Goal: Information Seeking & Learning: Learn about a topic

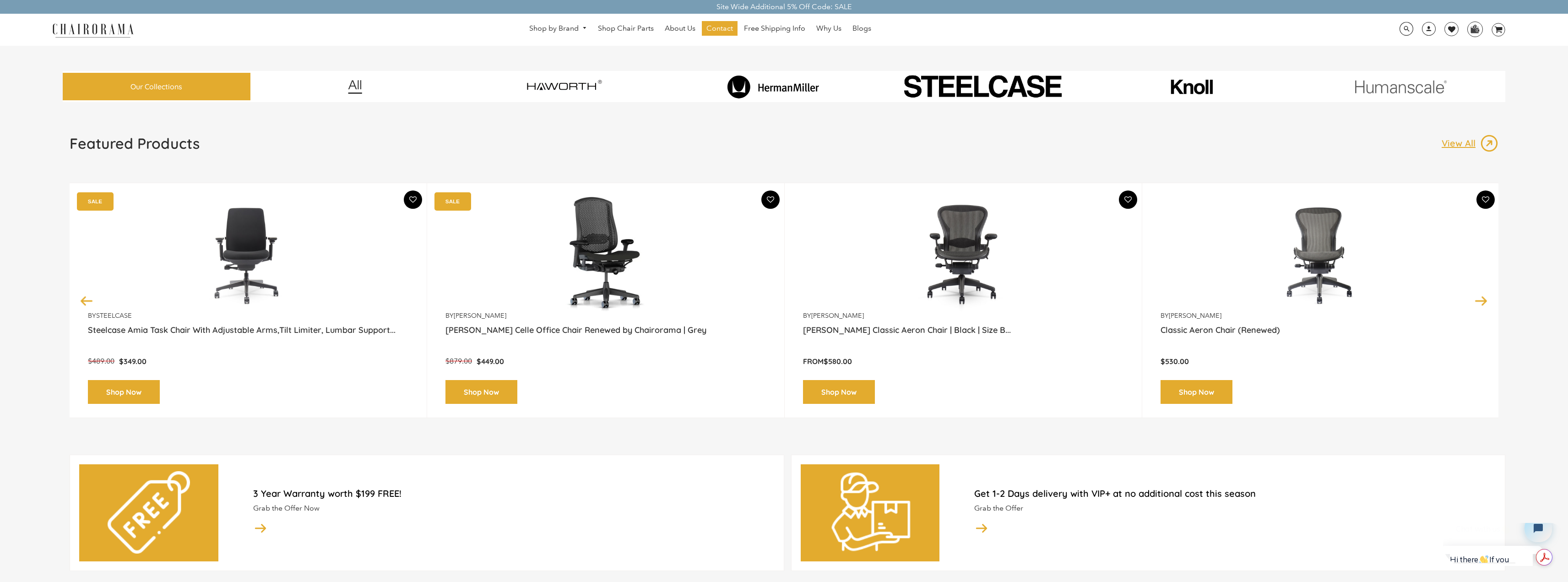
click at [771, 85] on img at bounding box center [773, 86] width 128 height 23
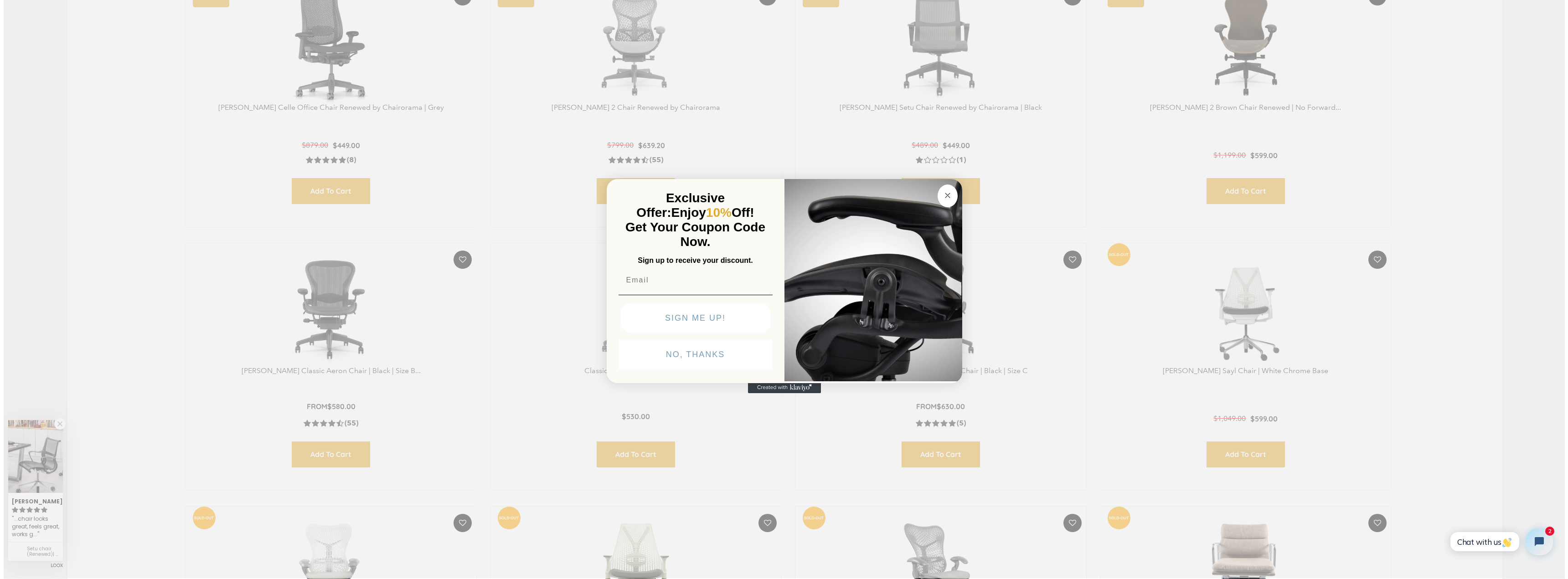
scroll to position [549, 0]
click at [943, 194] on circle "Close dialog" at bounding box center [947, 195] width 11 height 11
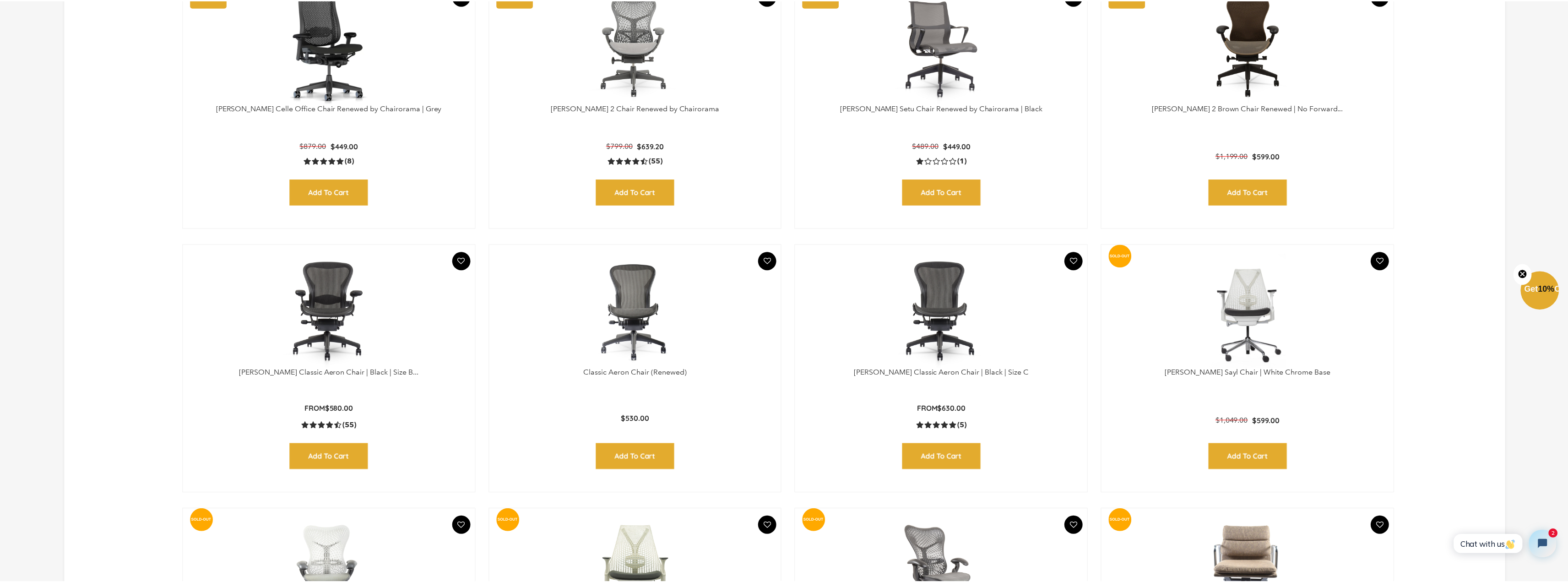
scroll to position [549, 0]
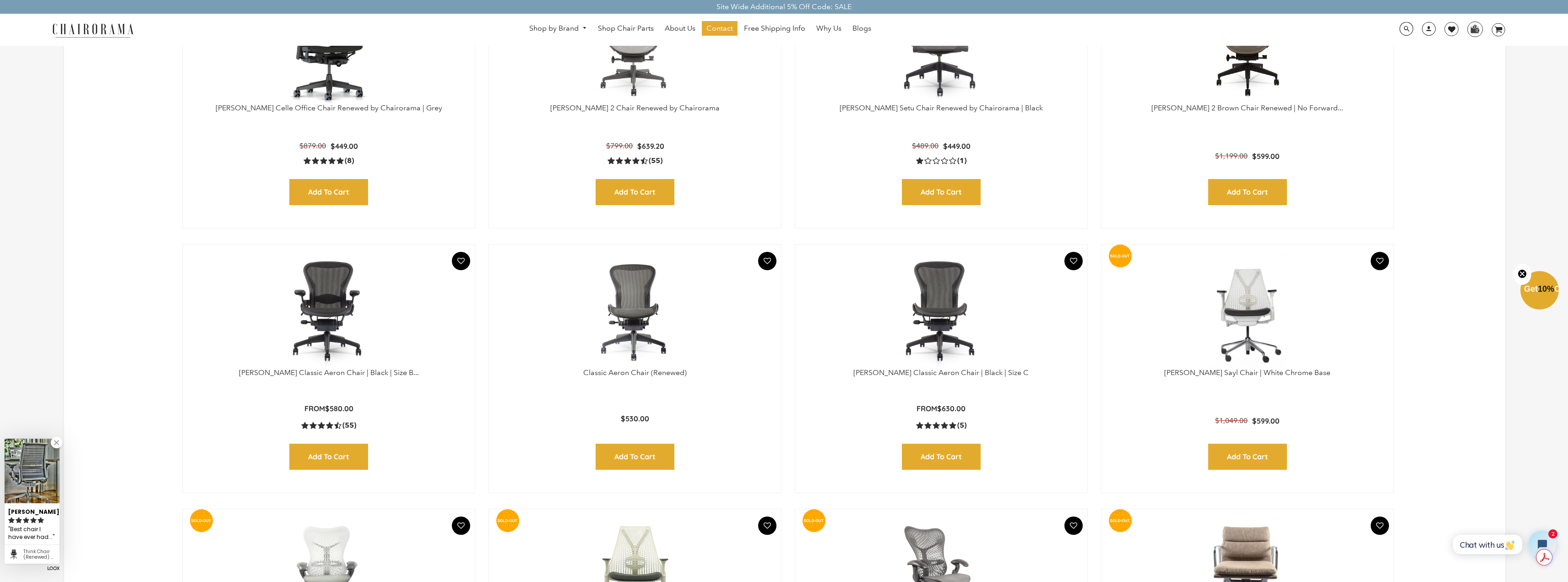
click at [326, 324] on img at bounding box center [329, 311] width 274 height 114
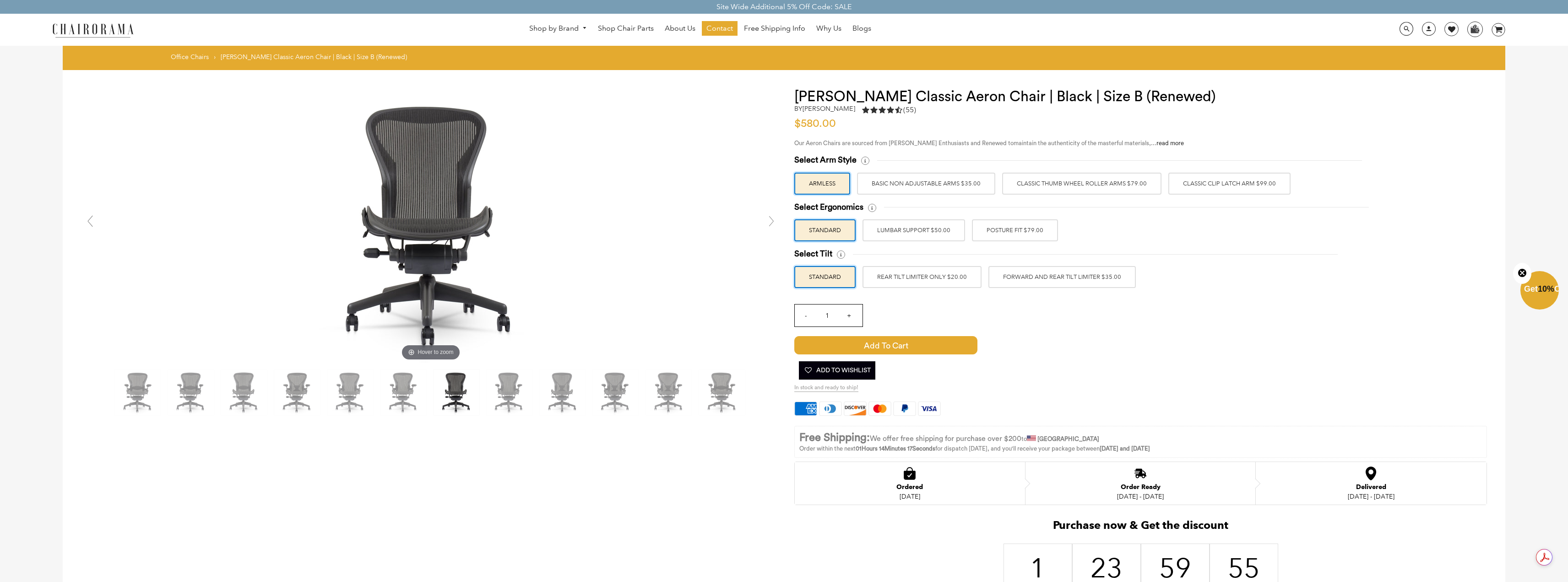
click at [816, 185] on label "ARMLESS" at bounding box center [822, 183] width 56 height 22
click at [0, 0] on input "ARMLESS" at bounding box center [0, 0] width 0 height 0
click at [1196, 178] on label "Classic Clip Latch Arm $99.00" at bounding box center [1230, 183] width 122 height 22
click at [0, 0] on input "Classic Clip Latch Arm $99.00" at bounding box center [0, 0] width 0 height 0
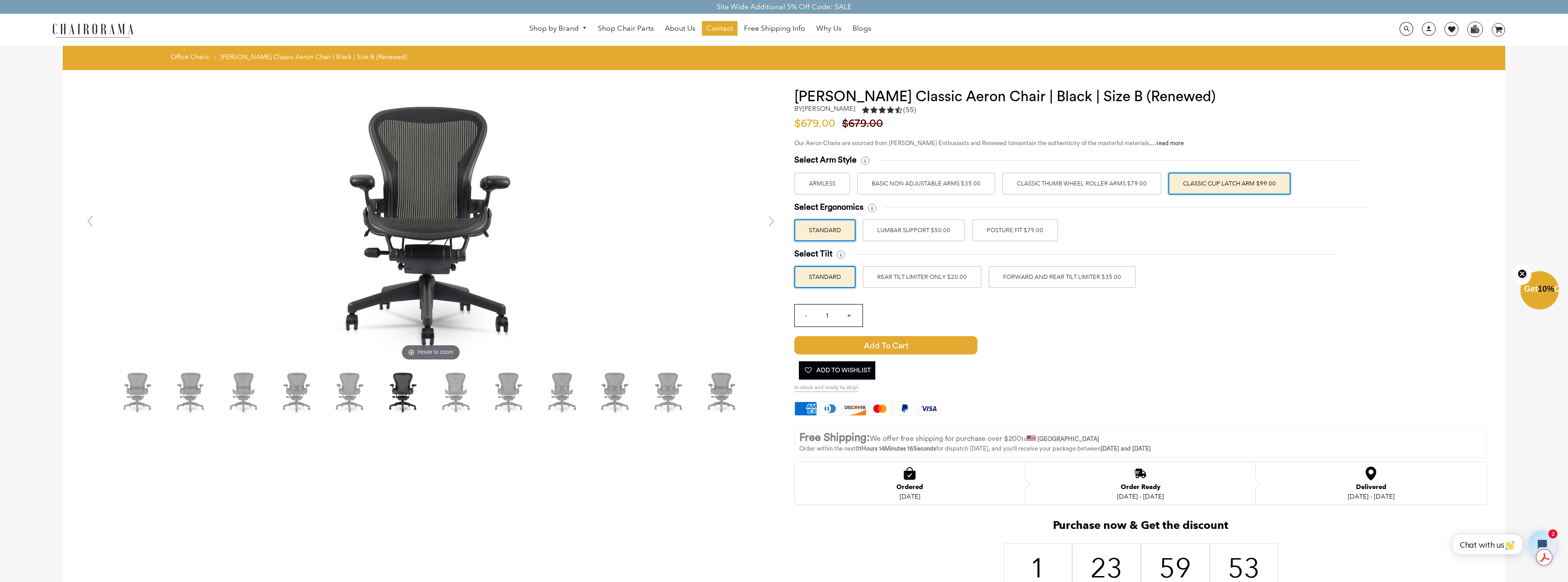
click at [1196, 181] on label "Classic Clip Latch Arm $99.00" at bounding box center [1230, 183] width 122 height 22
click at [0, 0] on input "Classic Clip Latch Arm $99.00" at bounding box center [0, 0] width 0 height 0
click at [1107, 184] on label "Classic Thumb Wheel Roller Arms $79.00" at bounding box center [1082, 183] width 159 height 22
click at [0, 0] on input "Classic Thumb Wheel Roller Arms $79.00" at bounding box center [0, 0] width 0 height 0
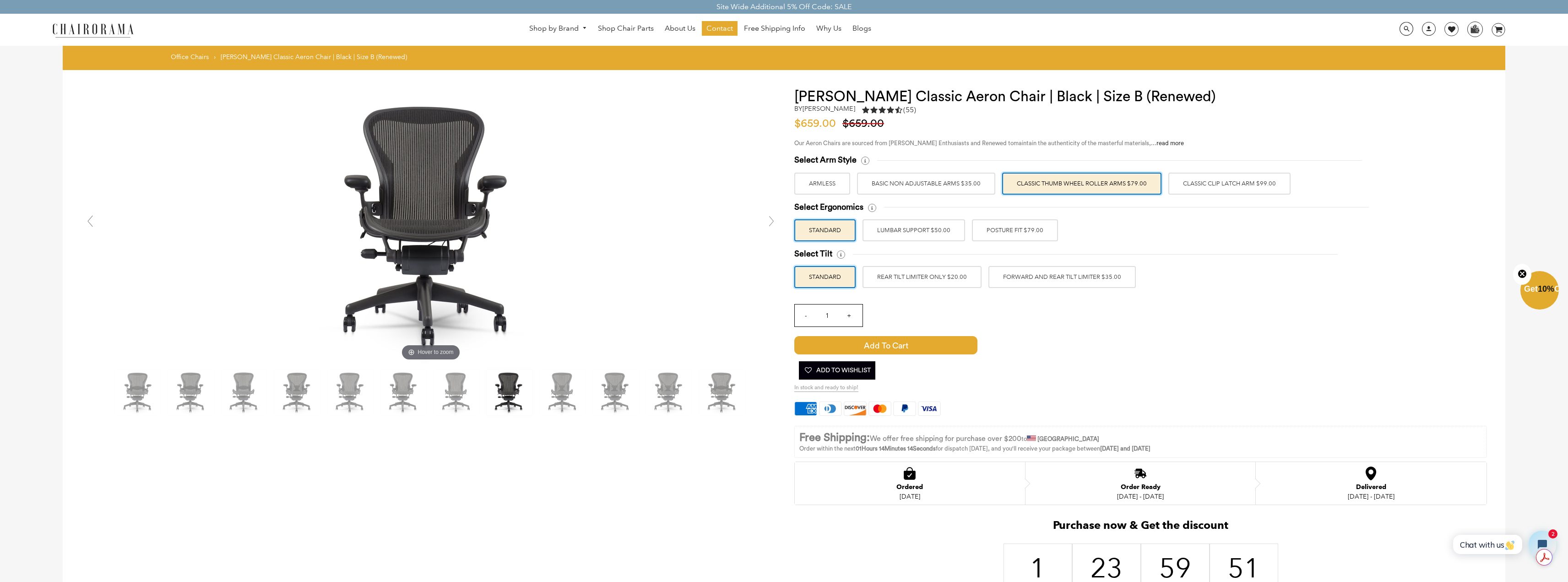
click at [1007, 187] on label "Classic Thumb Wheel Roller Arms $79.00" at bounding box center [1082, 183] width 159 height 22
click at [0, 0] on input "Classic Thumb Wheel Roller Arms $79.00" at bounding box center [0, 0] width 0 height 0
click at [976, 188] on label "BASIC NON ADJUSTABLE ARMS $35.00" at bounding box center [926, 183] width 138 height 22
click at [0, 0] on input "BASIC NON ADJUSTABLE ARMS $35.00" at bounding box center [0, 0] width 0 height 0
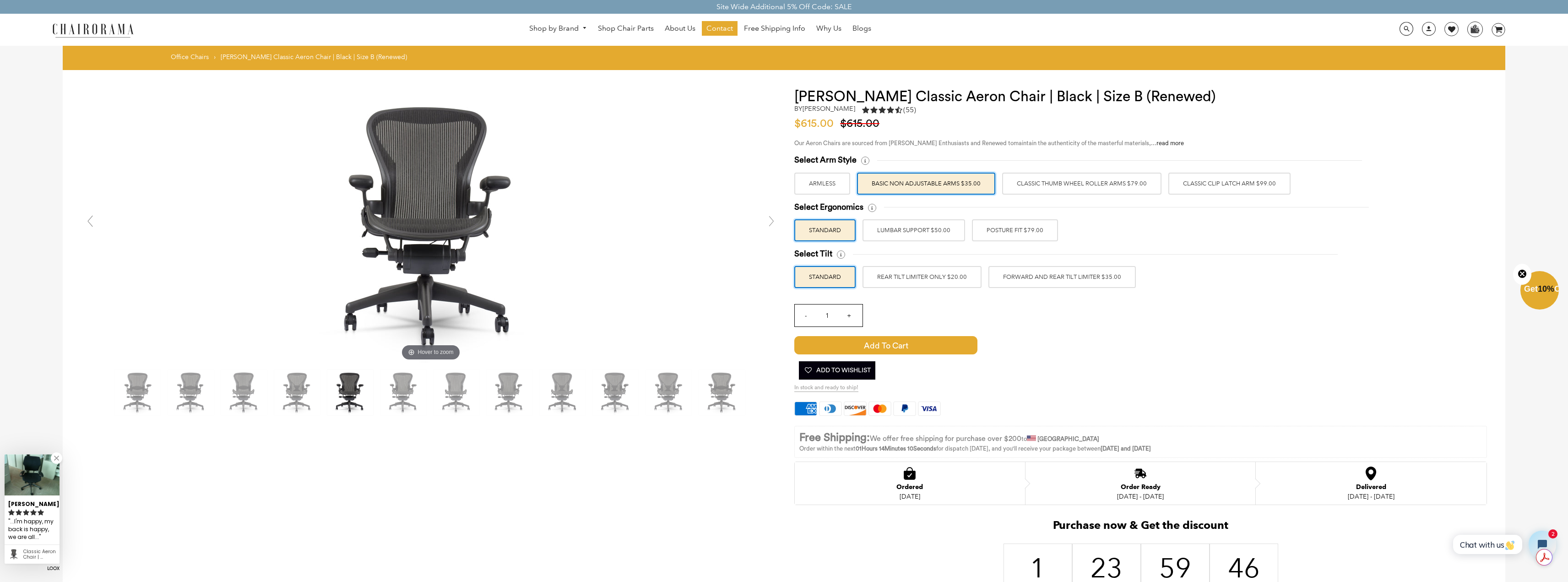
click at [1029, 236] on label "POSTURE FIT $79.00" at bounding box center [1015, 230] width 86 height 22
click at [0, 0] on input "POSTURE FIT $79.00" at bounding box center [0, 0] width 0 height 0
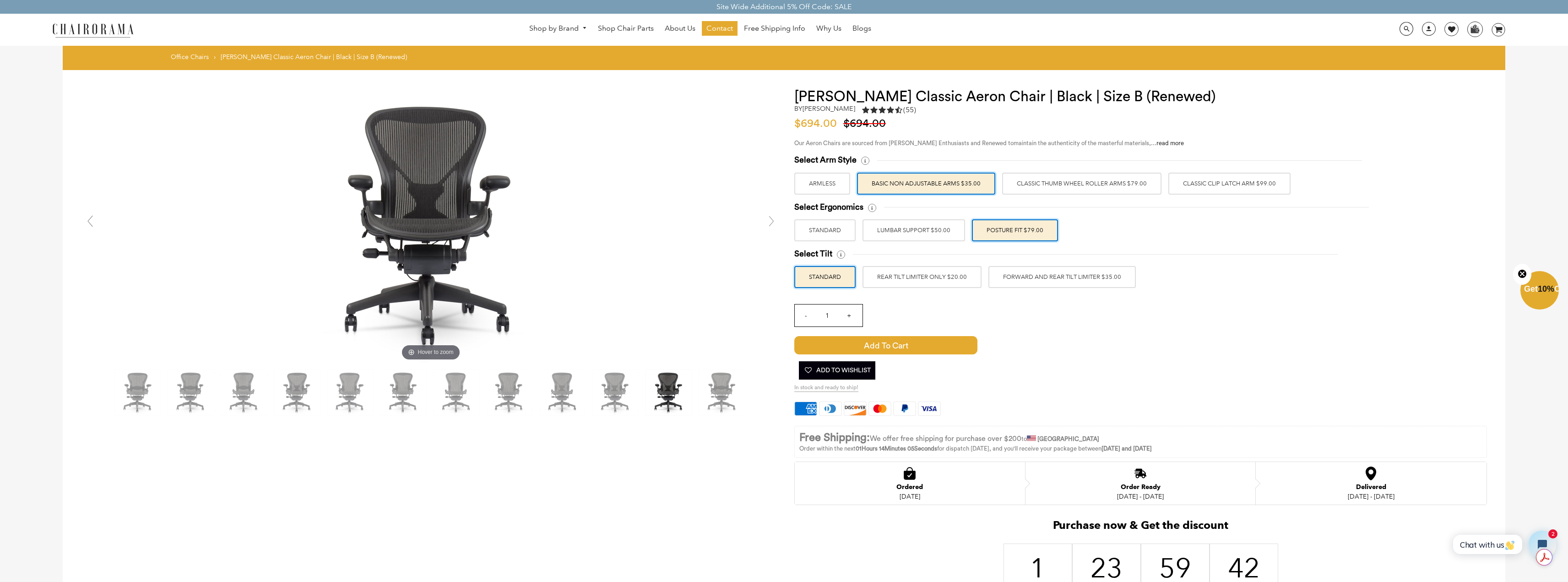
click at [1014, 275] on label "FORWARD AND REAR TILT LIMITER $35.00" at bounding box center [1062, 277] width 147 height 22
click at [0, 0] on input "FORWARD AND REAR TILT LIMITER $35.00" at bounding box center [0, 0] width 0 height 0
click at [1196, 187] on label "Classic Clip Latch Arm $99.00" at bounding box center [1230, 183] width 122 height 22
click at [0, 0] on input "Classic Clip Latch Arm $99.00" at bounding box center [0, 0] width 0 height 0
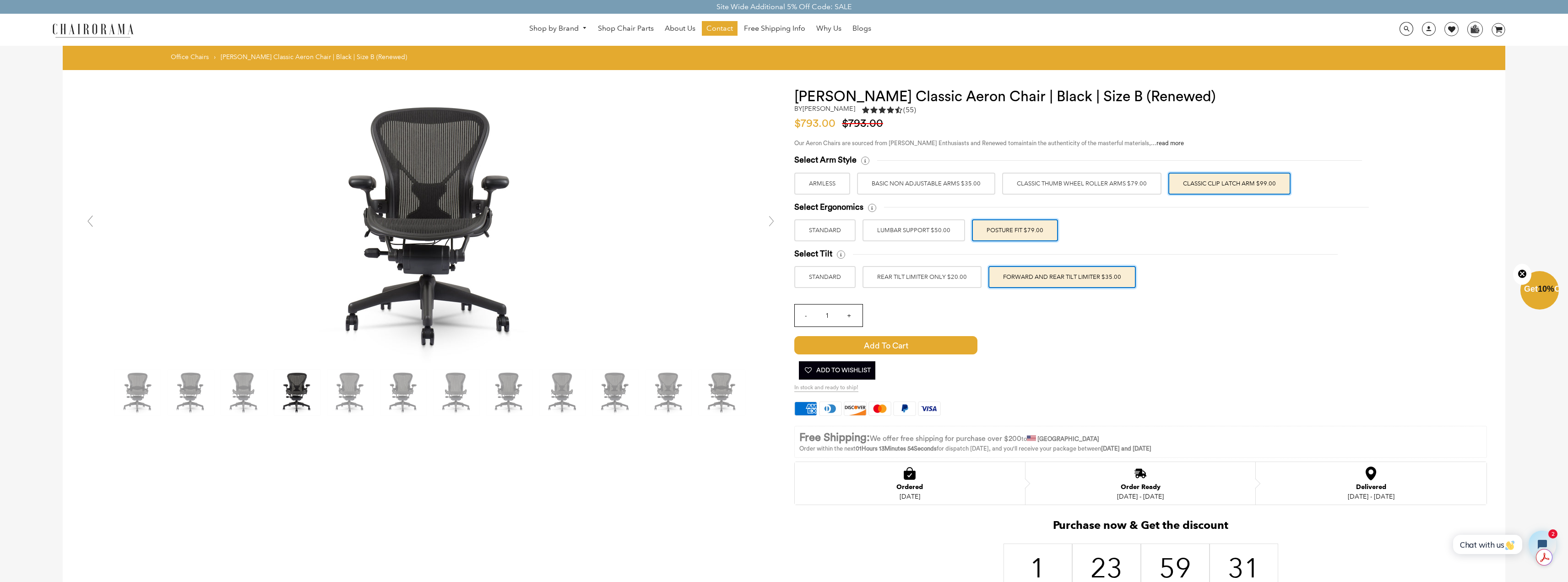
drag, startPoint x: 468, startPoint y: 249, endPoint x: 664, endPoint y: 218, distance: 198.4
click at [664, 218] on div at bounding box center [431, 226] width 699 height 275
click at [1050, 186] on label "Classic Thumb Wheel Roller Arms $79.00" at bounding box center [1082, 183] width 159 height 22
click at [0, 0] on input "Classic Thumb Wheel Roller Arms $79.00" at bounding box center [0, 0] width 0 height 0
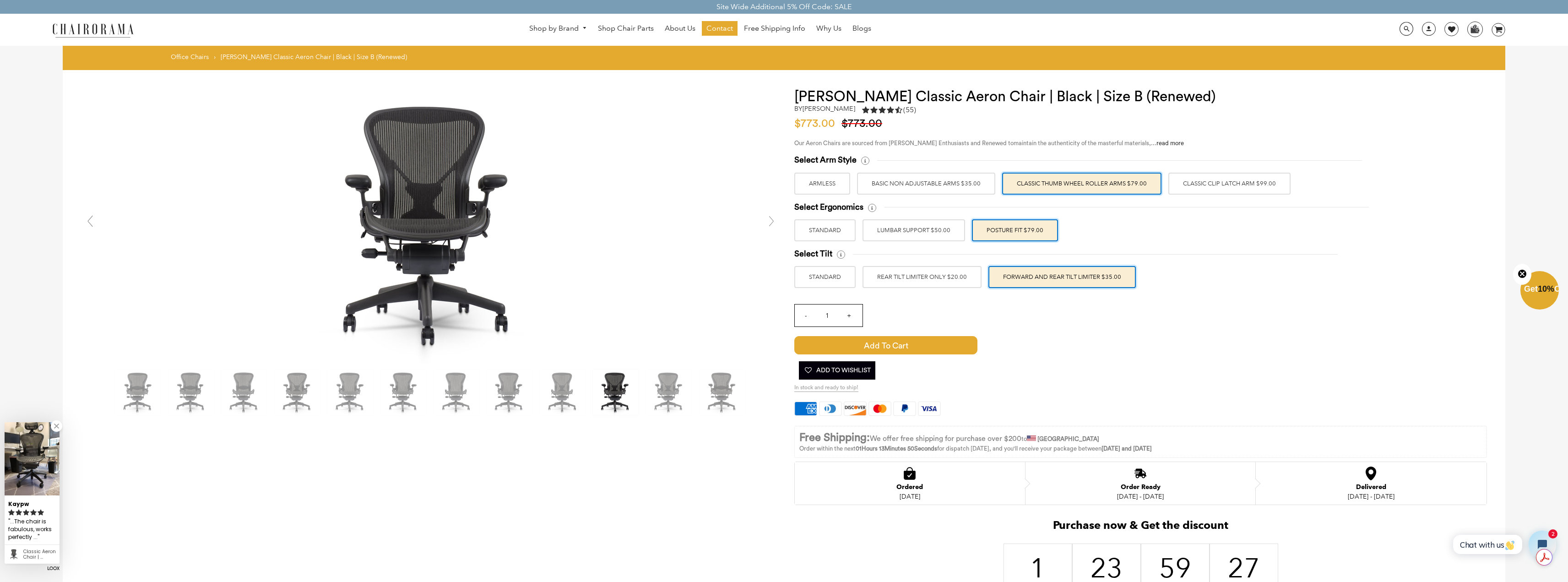
click at [952, 185] on label "BASIC NON ADJUSTABLE ARMS $35.00" at bounding box center [926, 183] width 138 height 22
click at [0, 0] on input "BASIC NON ADJUSTABLE ARMS $35.00" at bounding box center [0, 0] width 0 height 0
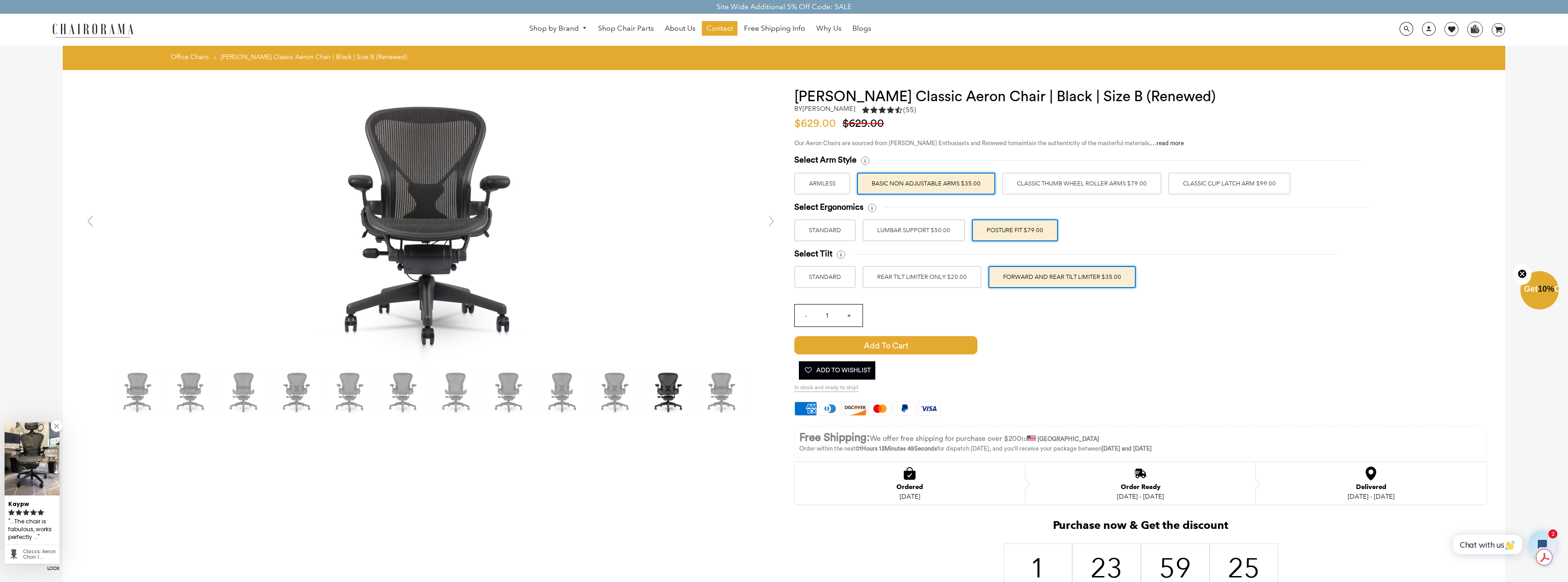
click at [1046, 186] on label "Classic Thumb Wheel Roller Arms $79.00" at bounding box center [1082, 183] width 159 height 22
click at [0, 0] on input "Classic Thumb Wheel Roller Arms $79.00" at bounding box center [0, 0] width 0 height 0
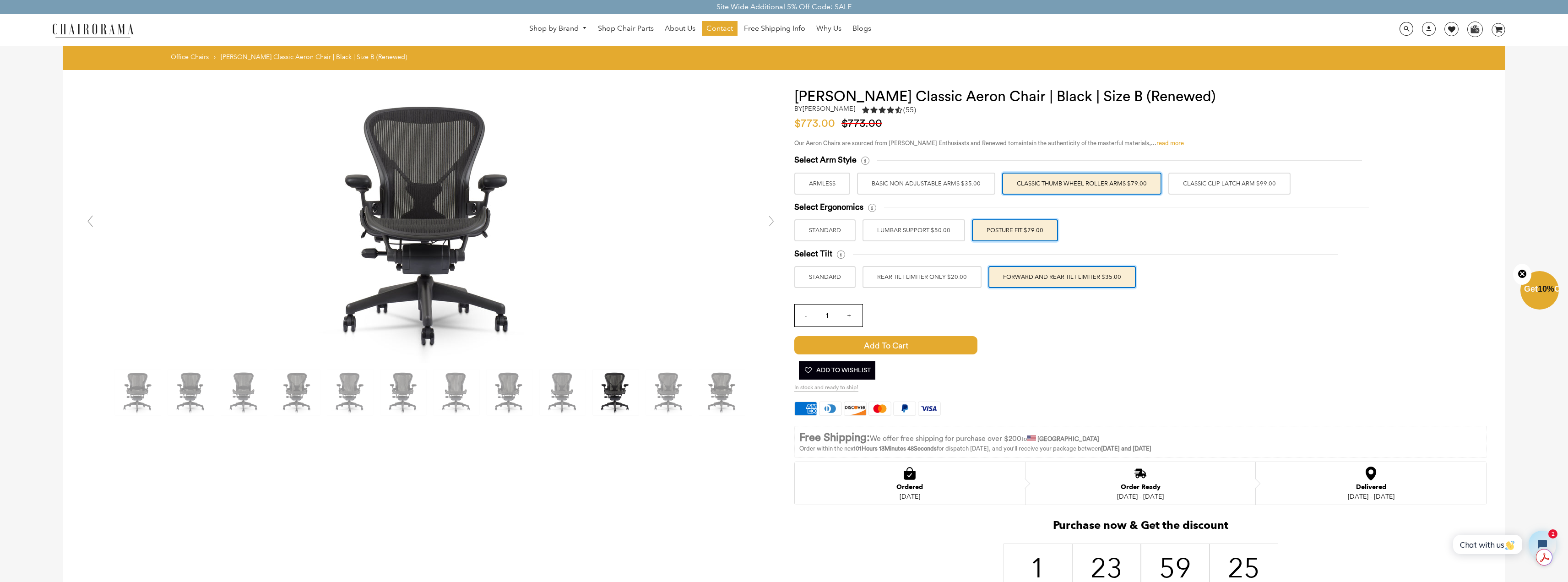
click at [1167, 141] on link "read more" at bounding box center [1170, 143] width 27 height 6
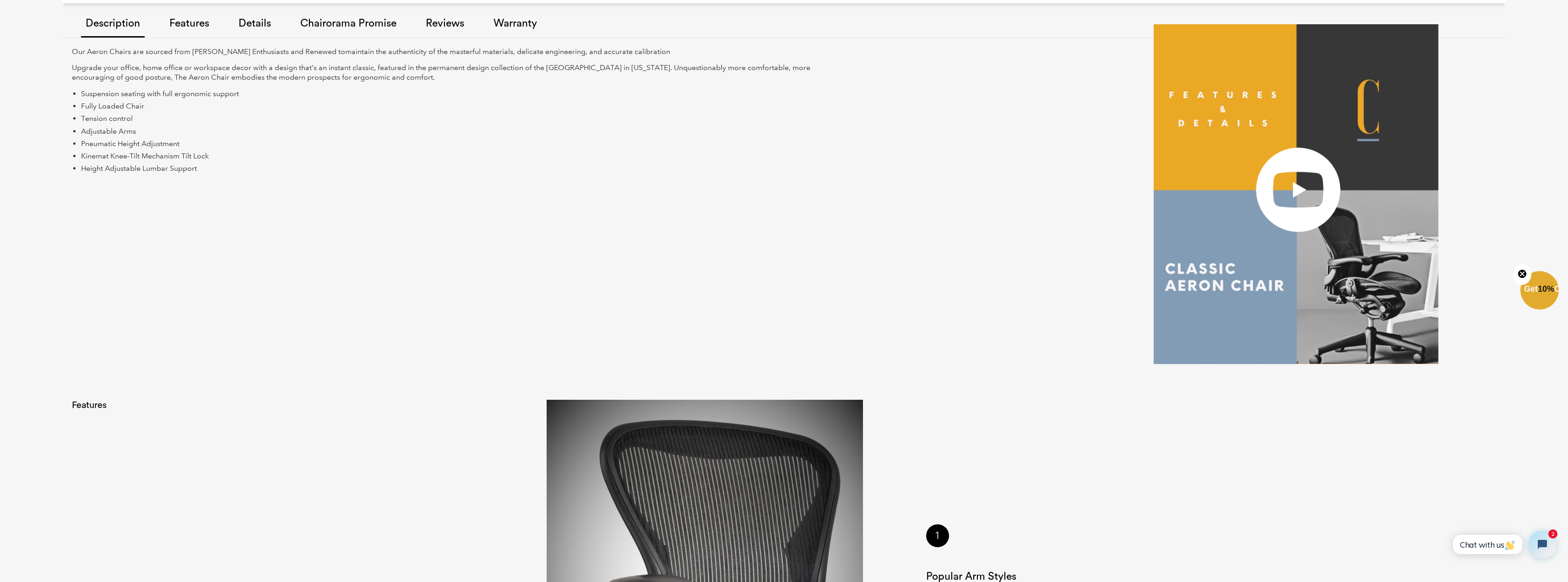
scroll to position [693, 0]
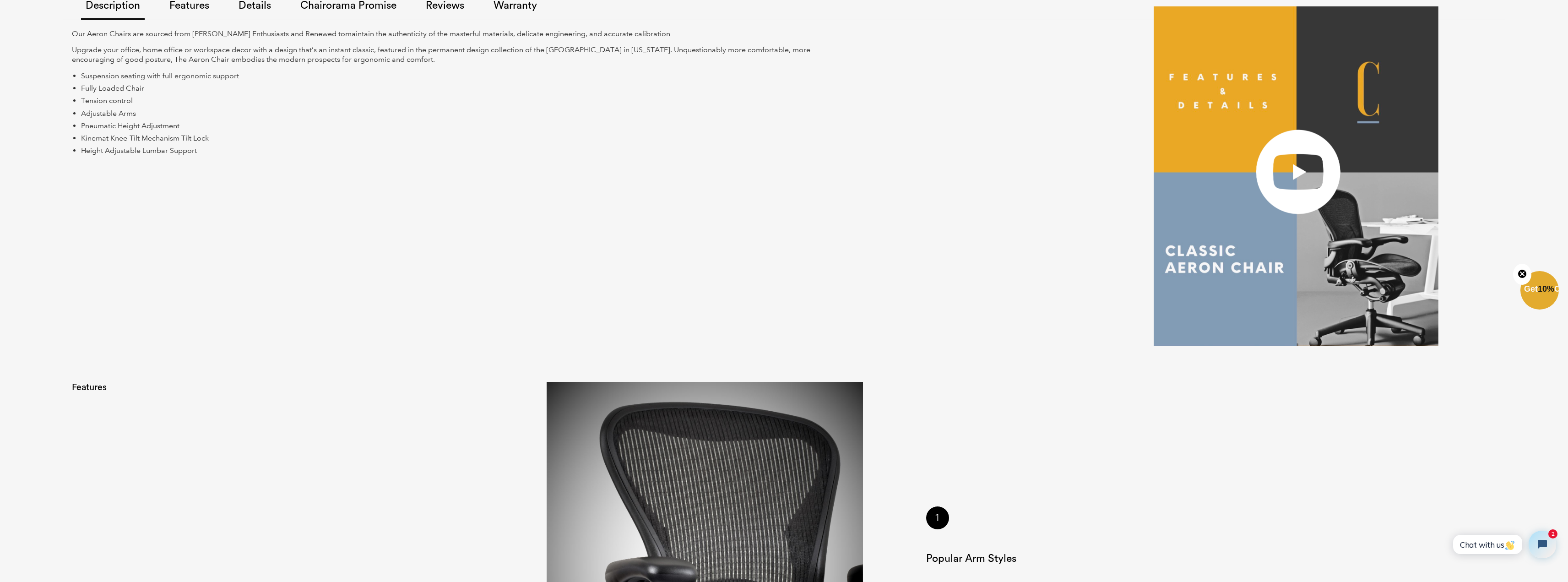
drag, startPoint x: 984, startPoint y: 202, endPoint x: 915, endPoint y: 193, distance: 69.6
click at [915, 193] on div "Our Aeron Chairs are sourced from Herman Miller Enthusiasts and Renewed to main…" at bounding box center [606, 189] width 1068 height 319
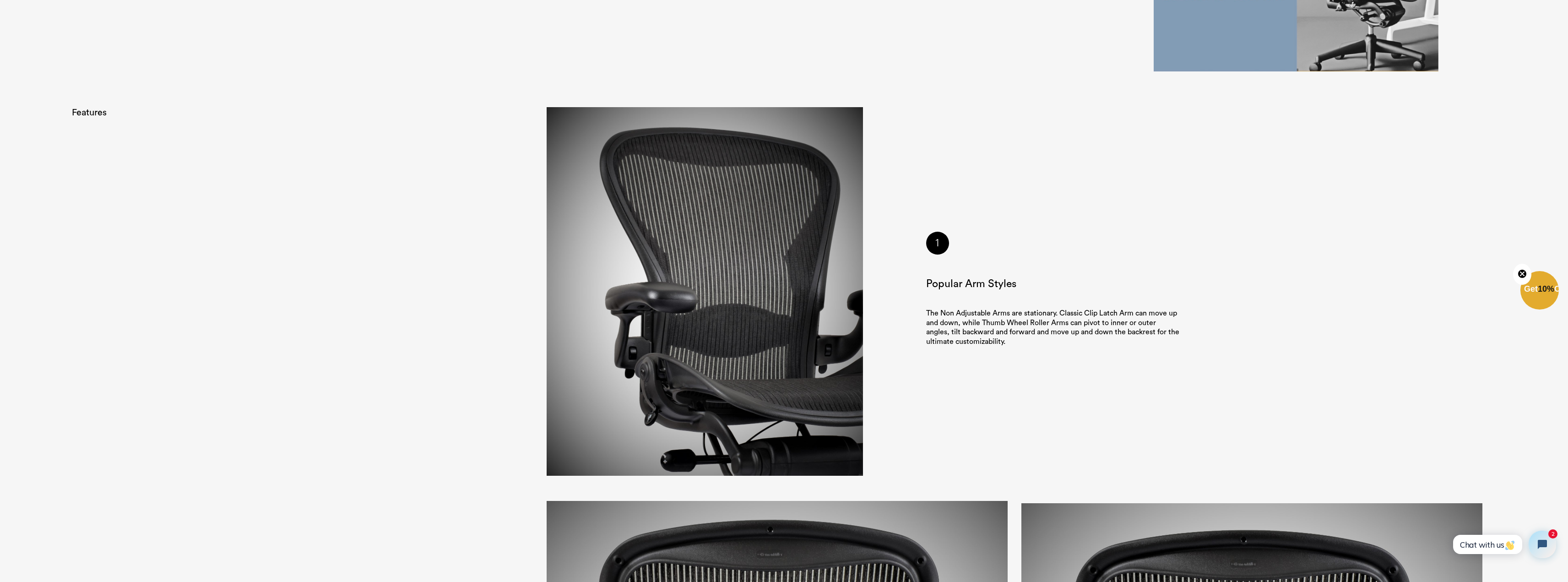
click at [1524, 273] on circle "Close teaser" at bounding box center [1522, 274] width 9 height 9
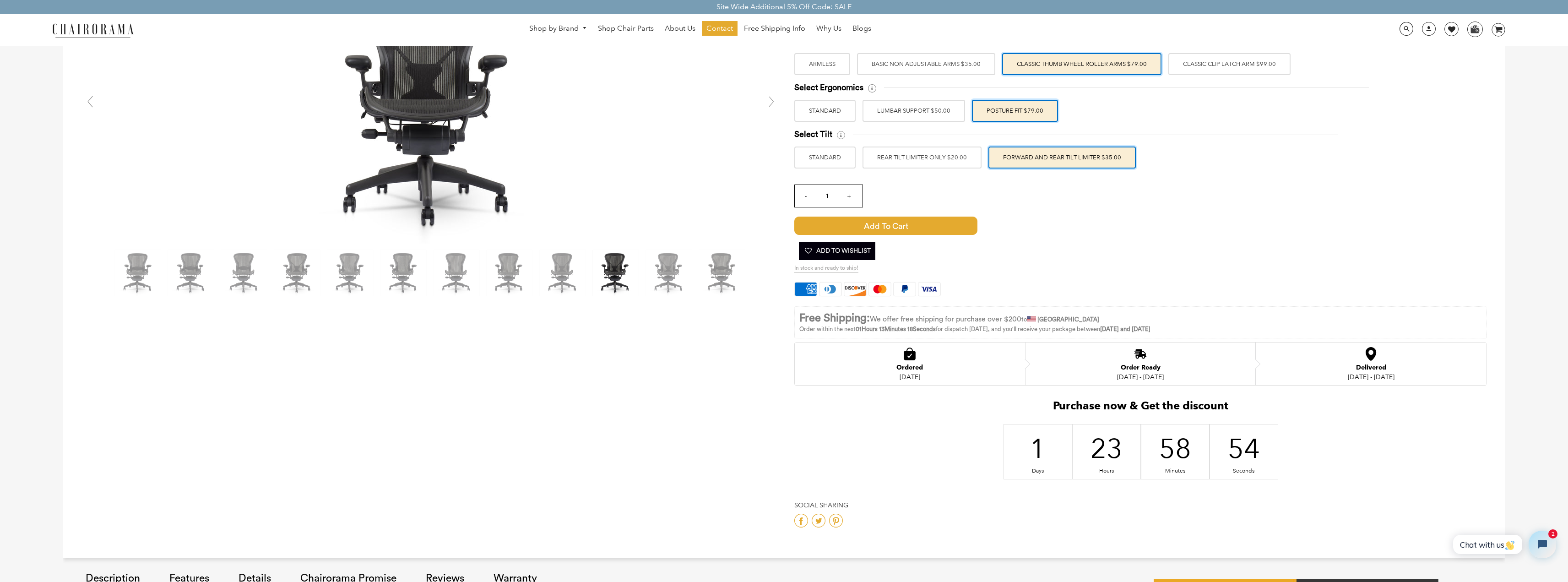
scroll to position [0, 0]
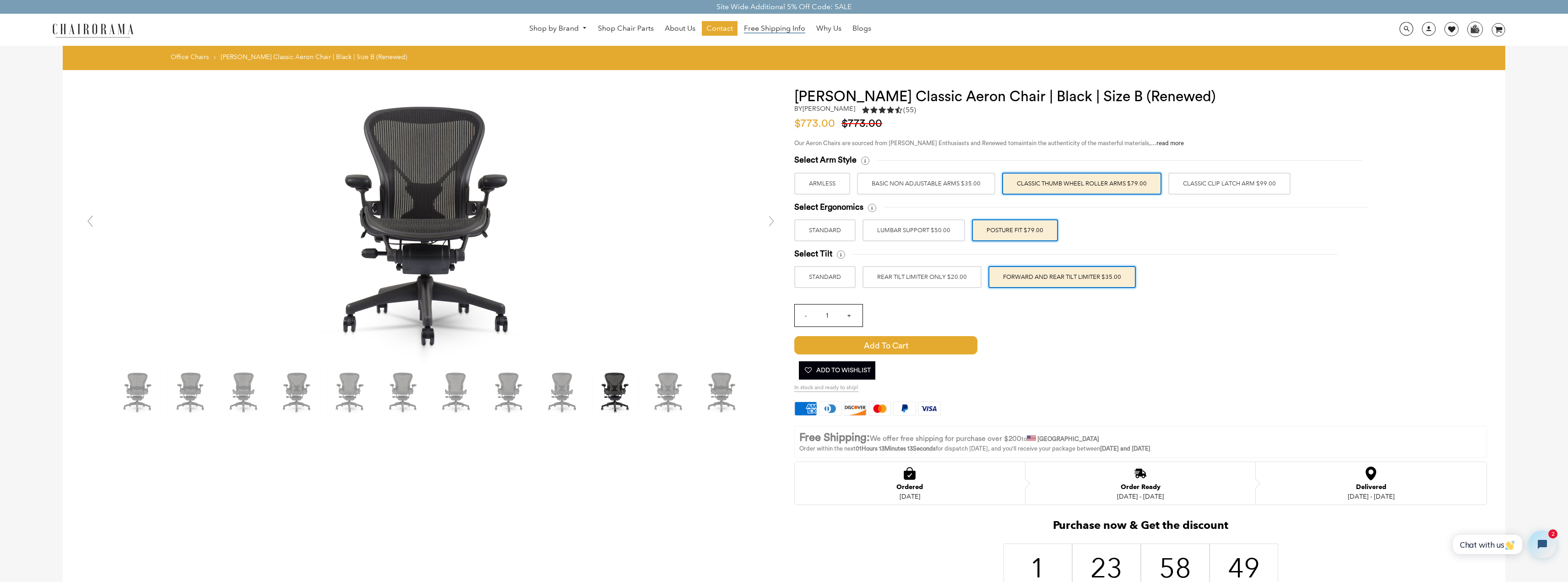
click at [756, 28] on span "Free Shipping Info" at bounding box center [774, 28] width 61 height 9
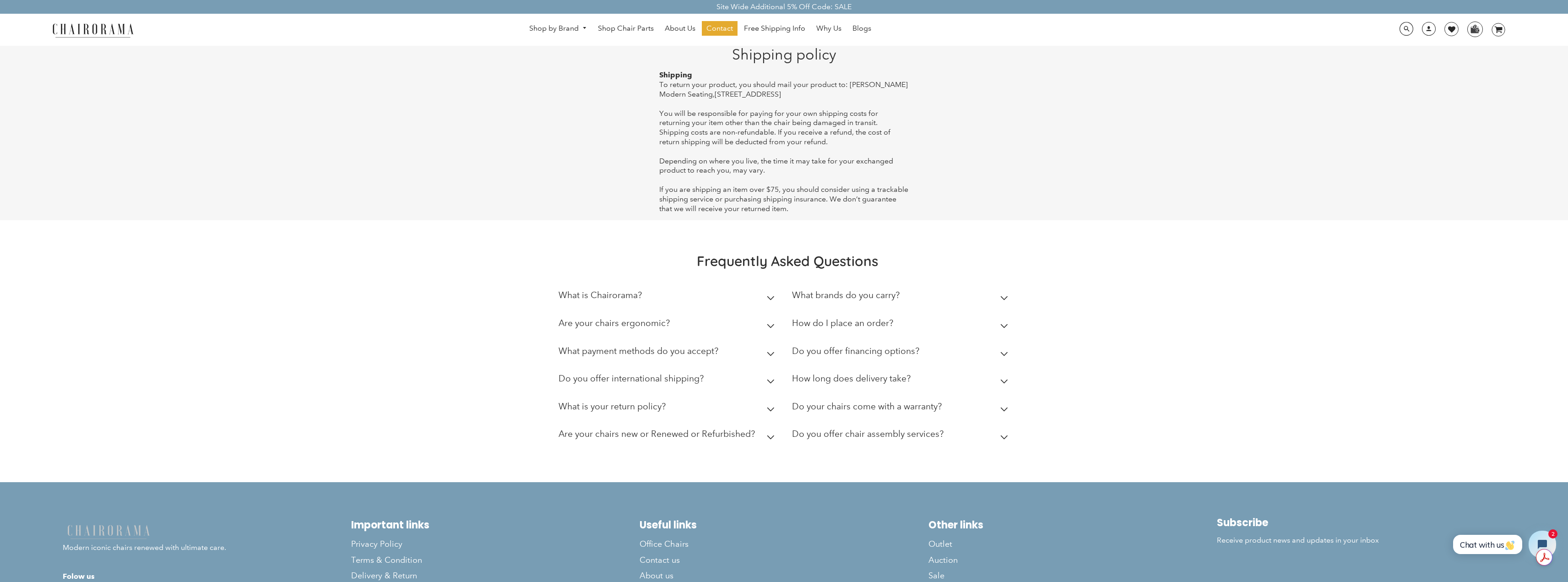
drag, startPoint x: 882, startPoint y: 91, endPoint x: 857, endPoint y: 88, distance: 25.2
click at [857, 88] on span "To return your product, you should mail your product to: Hudson Modern Seating,…" at bounding box center [784, 89] width 249 height 18
drag, startPoint x: 859, startPoint y: 81, endPoint x: 852, endPoint y: 83, distance: 7.3
click at [855, 82] on span "To return your product, you should mail your product to: Hudson Modern Seating,…" at bounding box center [784, 89] width 249 height 18
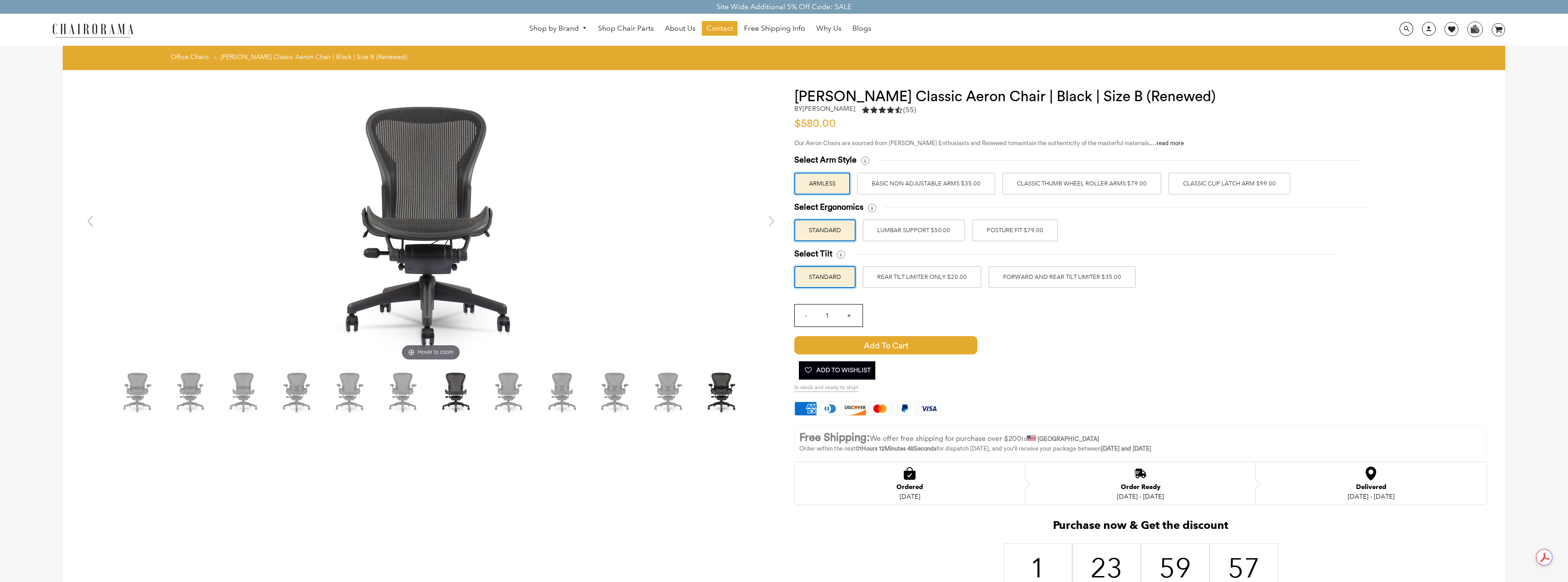
click at [726, 394] on img at bounding box center [722, 392] width 46 height 46
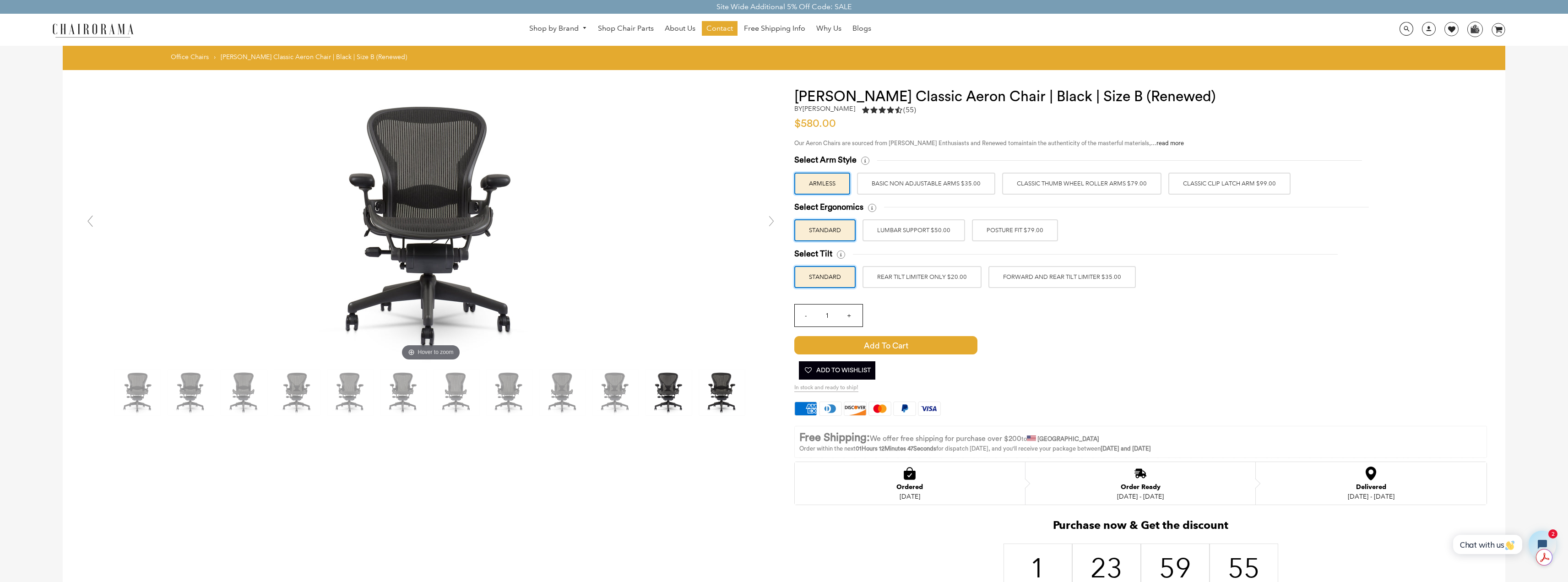
click at [673, 394] on img at bounding box center [669, 392] width 46 height 46
click at [629, 393] on img at bounding box center [616, 392] width 46 height 46
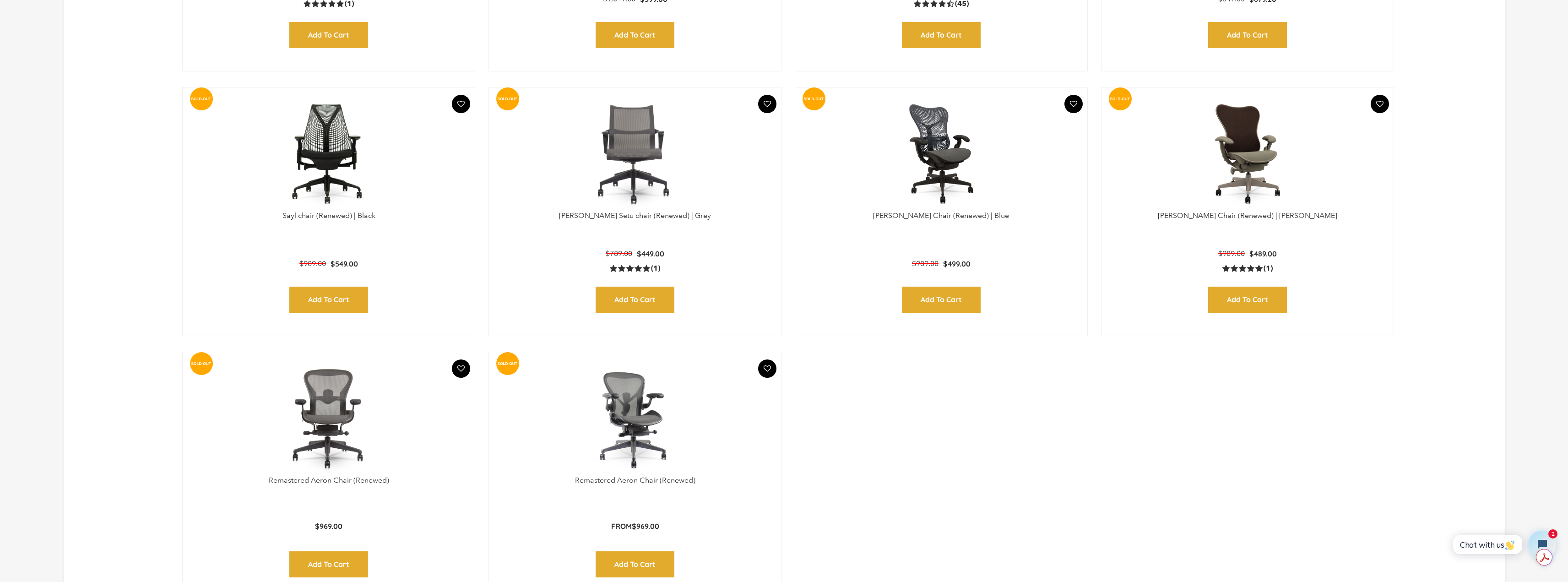
scroll to position [1324, 0]
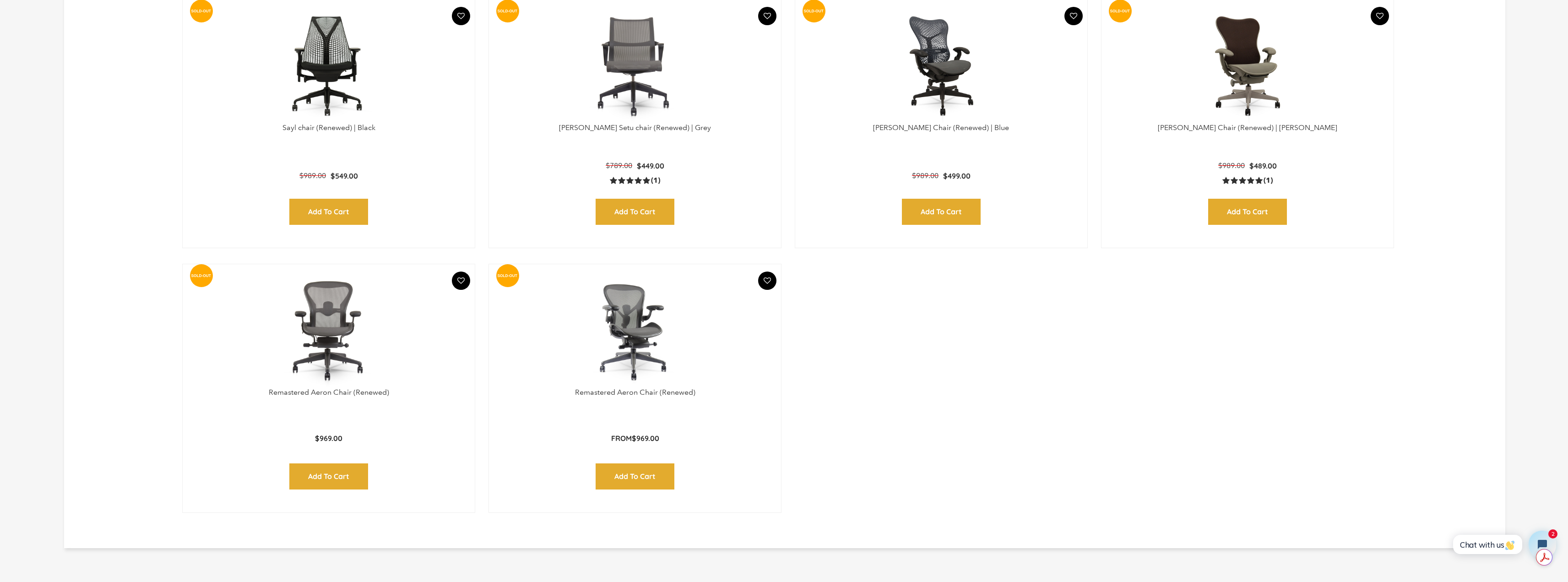
click at [648, 345] on img at bounding box center [635, 330] width 274 height 114
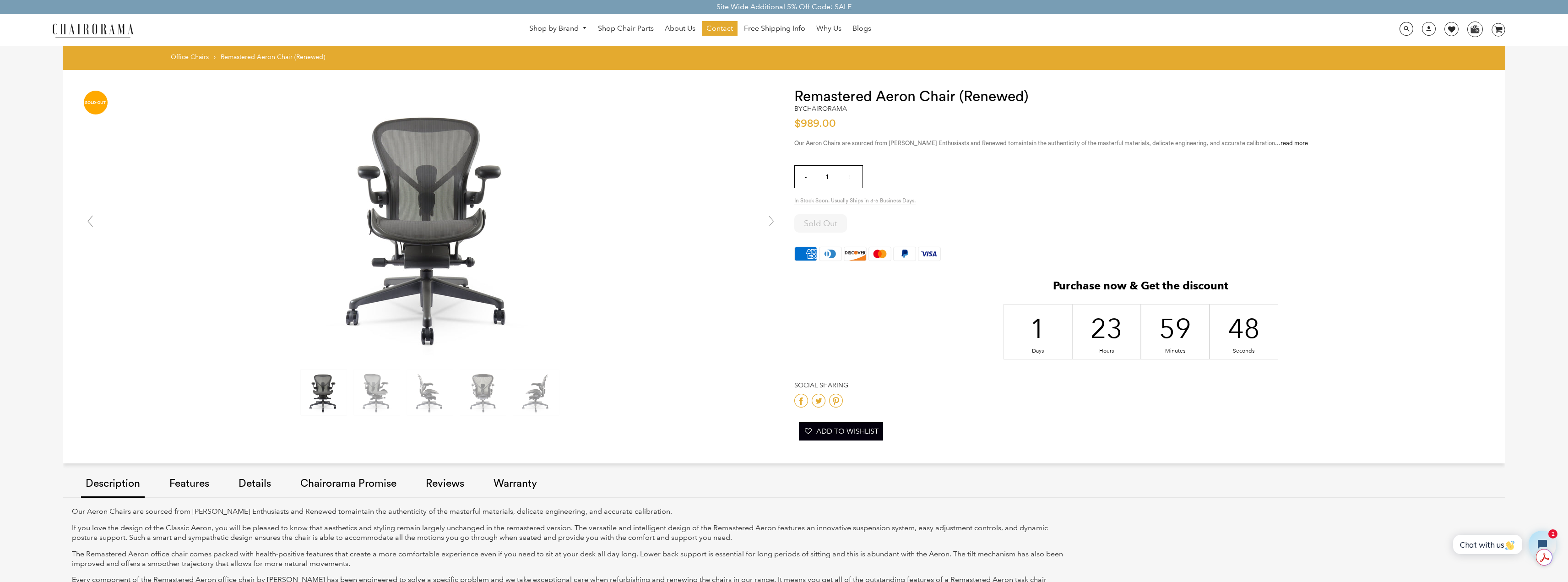
drag, startPoint x: 387, startPoint y: 387, endPoint x: 403, endPoint y: 387, distance: 16.0
click at [387, 387] on img at bounding box center [376, 392] width 46 height 46
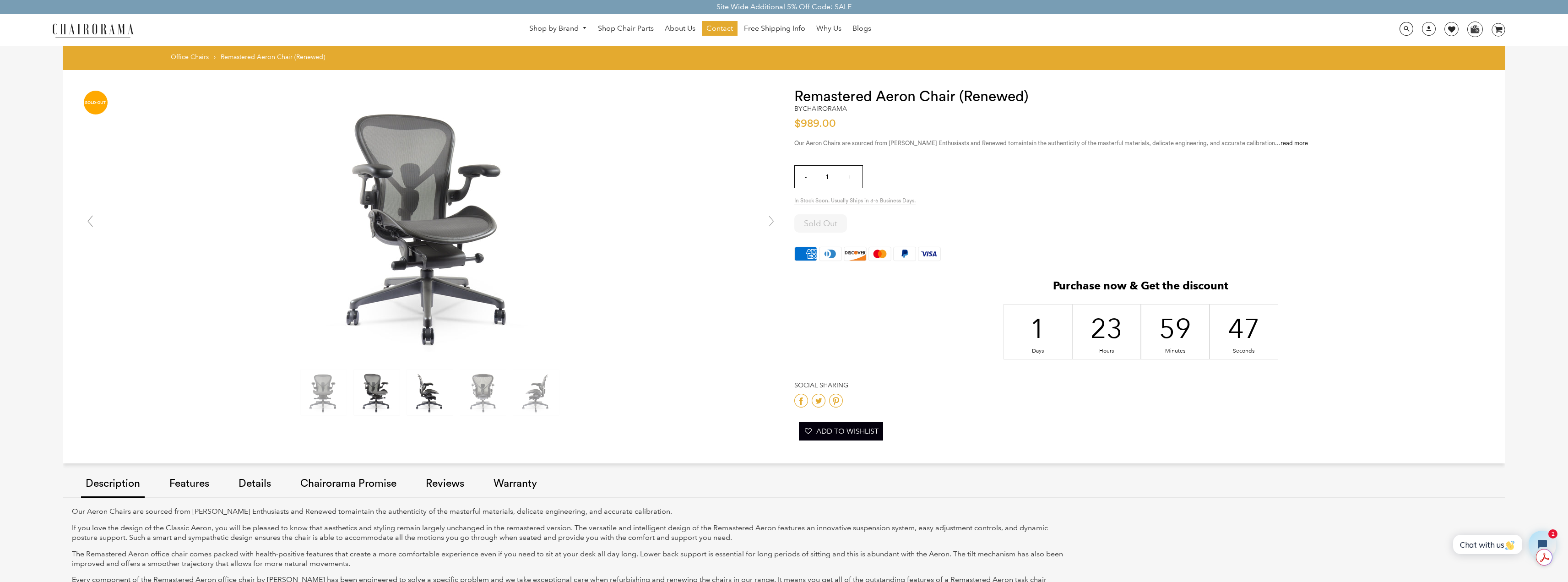
click at [422, 386] on img at bounding box center [429, 392] width 46 height 46
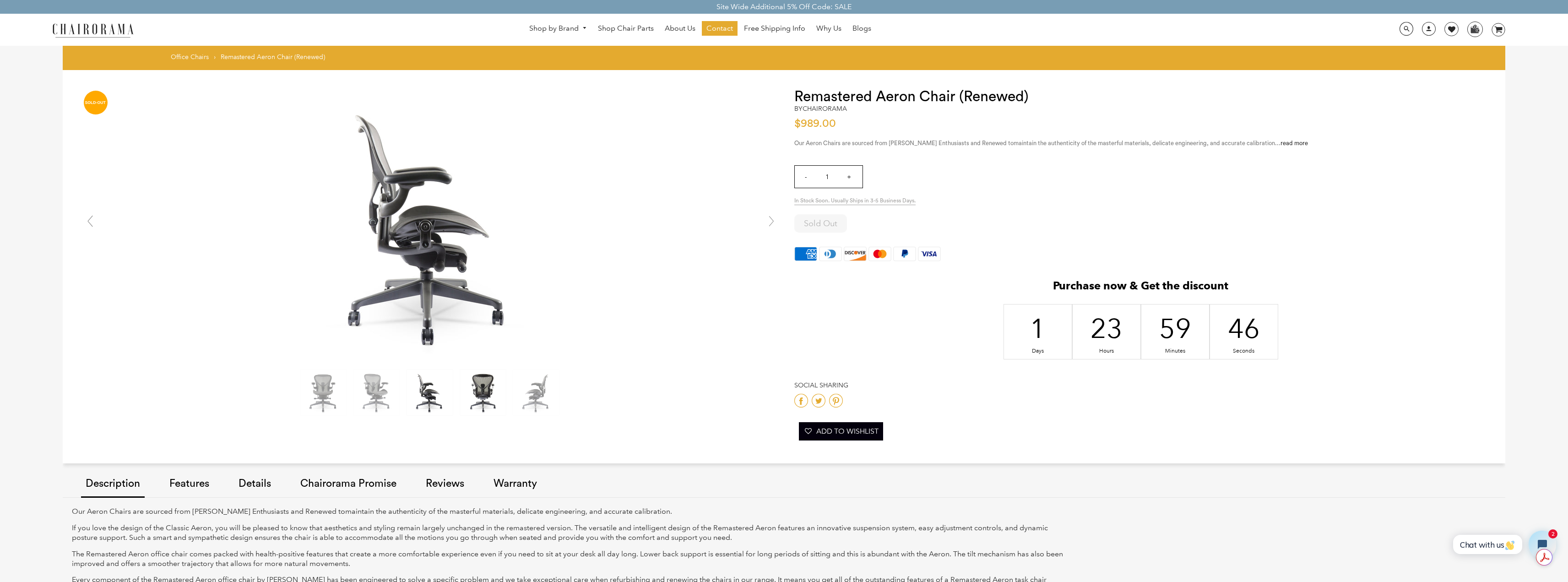
click at [479, 386] on img at bounding box center [482, 392] width 46 height 46
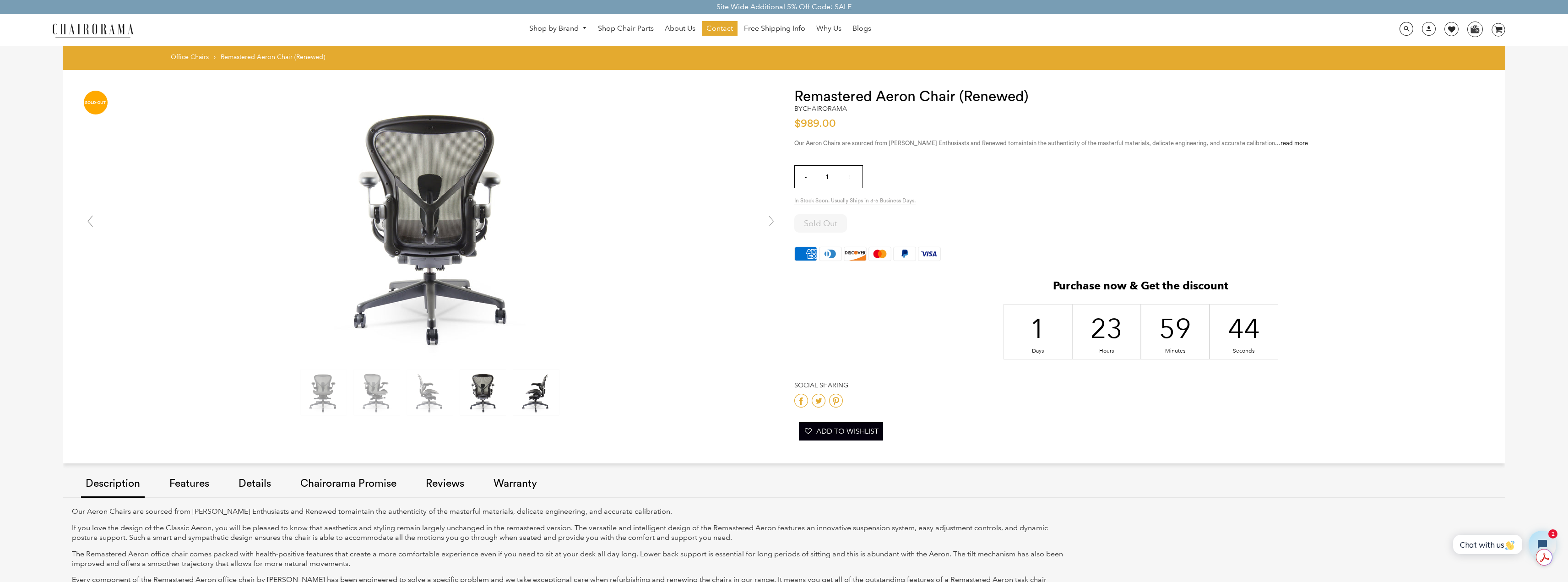
click at [538, 398] on img at bounding box center [536, 392] width 46 height 46
click at [540, 403] on img at bounding box center [536, 392] width 46 height 46
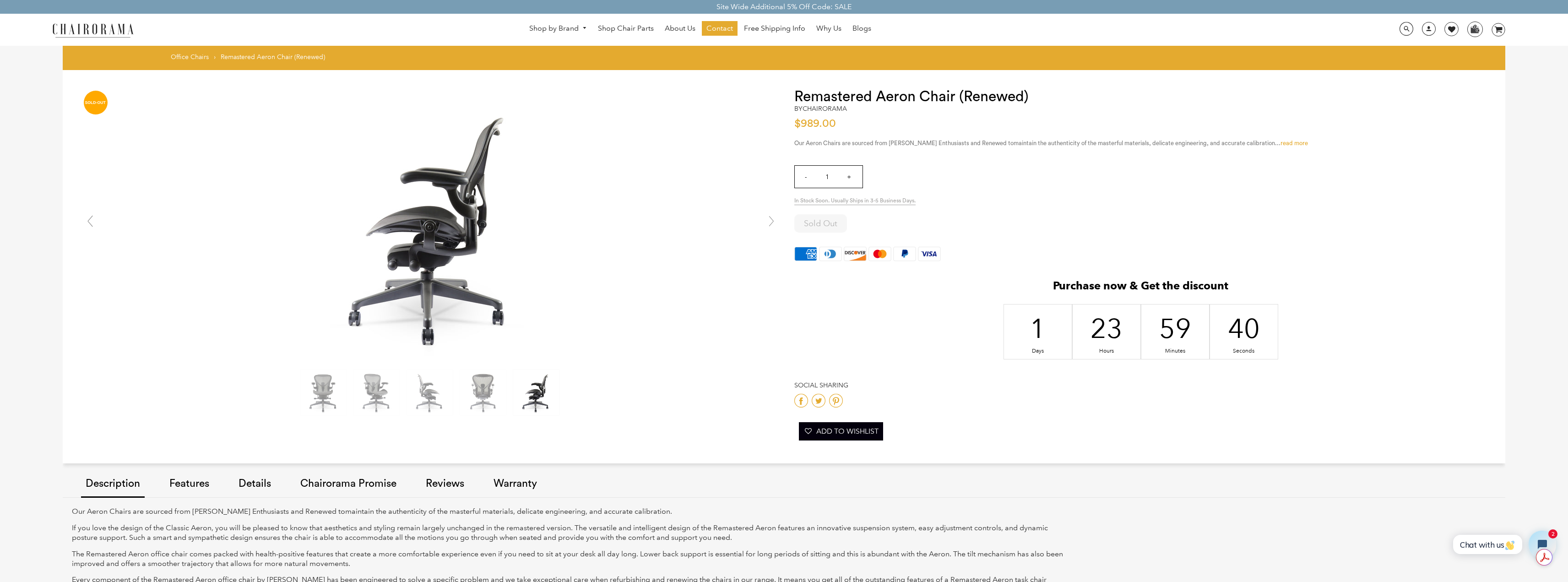
click at [1281, 142] on link "read more" at bounding box center [1294, 143] width 27 height 6
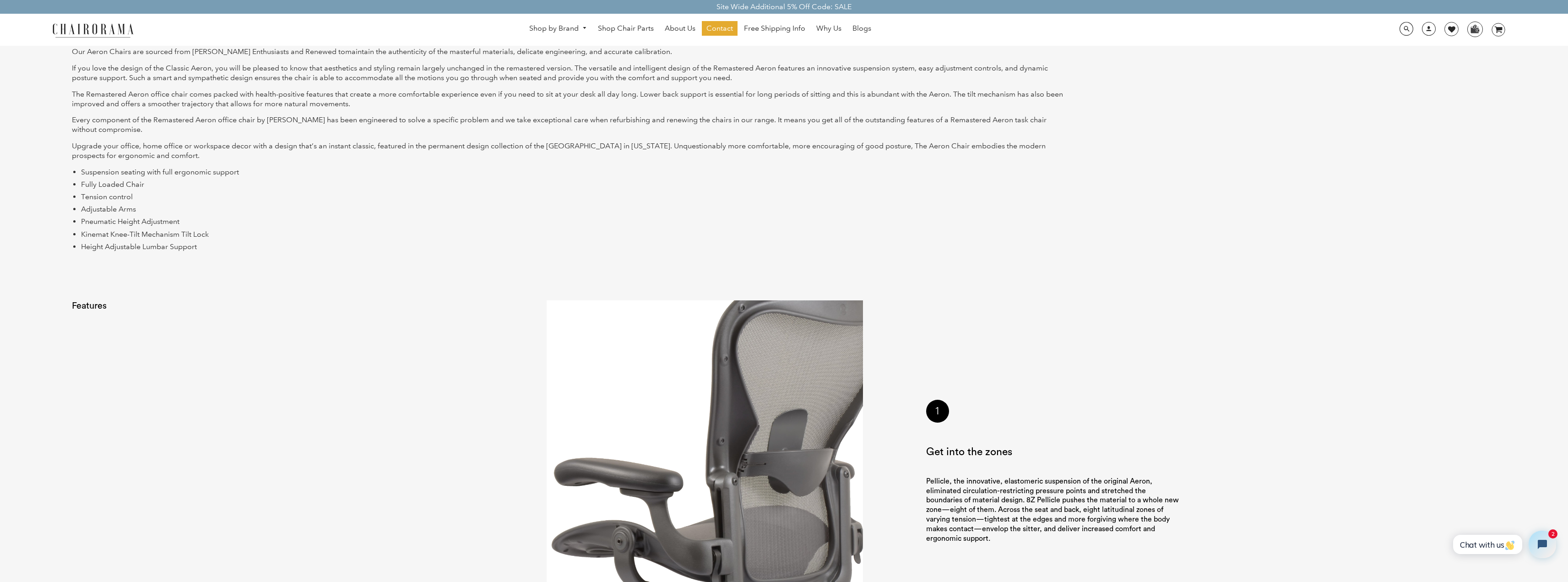
scroll to position [478, 0]
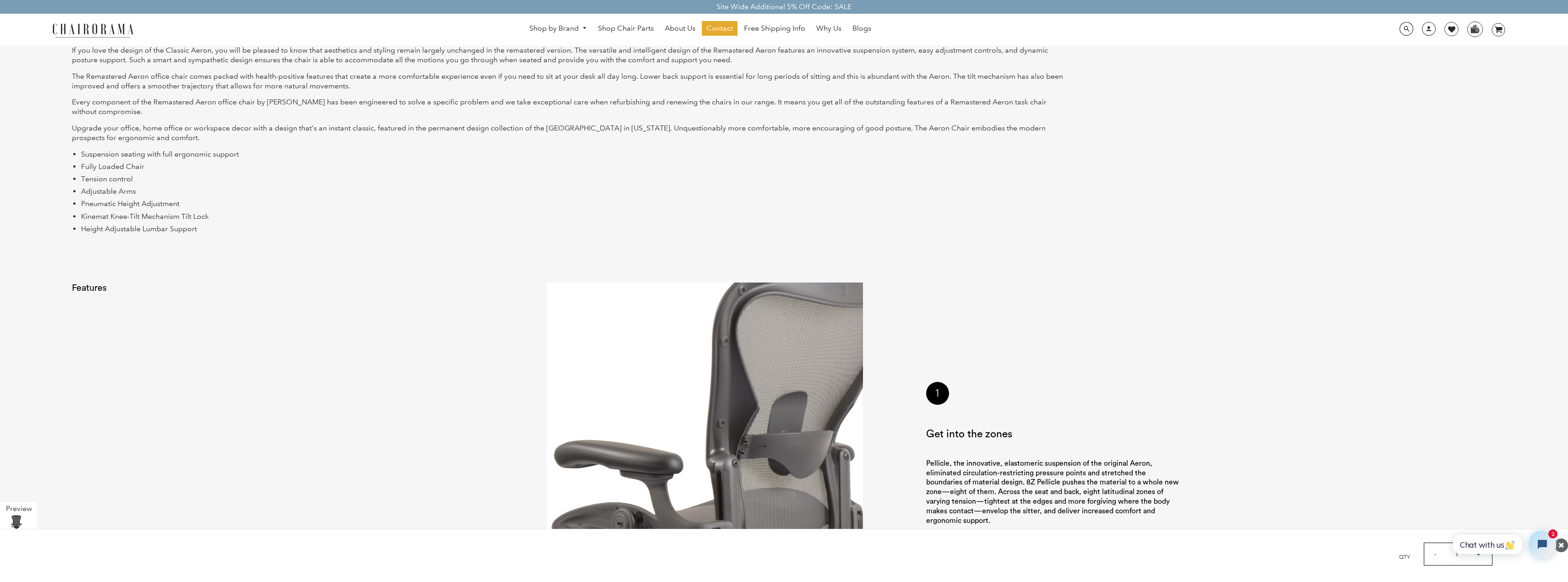
drag, startPoint x: 1285, startPoint y: 172, endPoint x: 1227, endPoint y: 151, distance: 61.7
click at [1227, 151] on "Our Aeron Chairs are sourced from Herman Miller Enthusiasts and Renewed to main…" at bounding box center [784, 146] width 1442 height 253
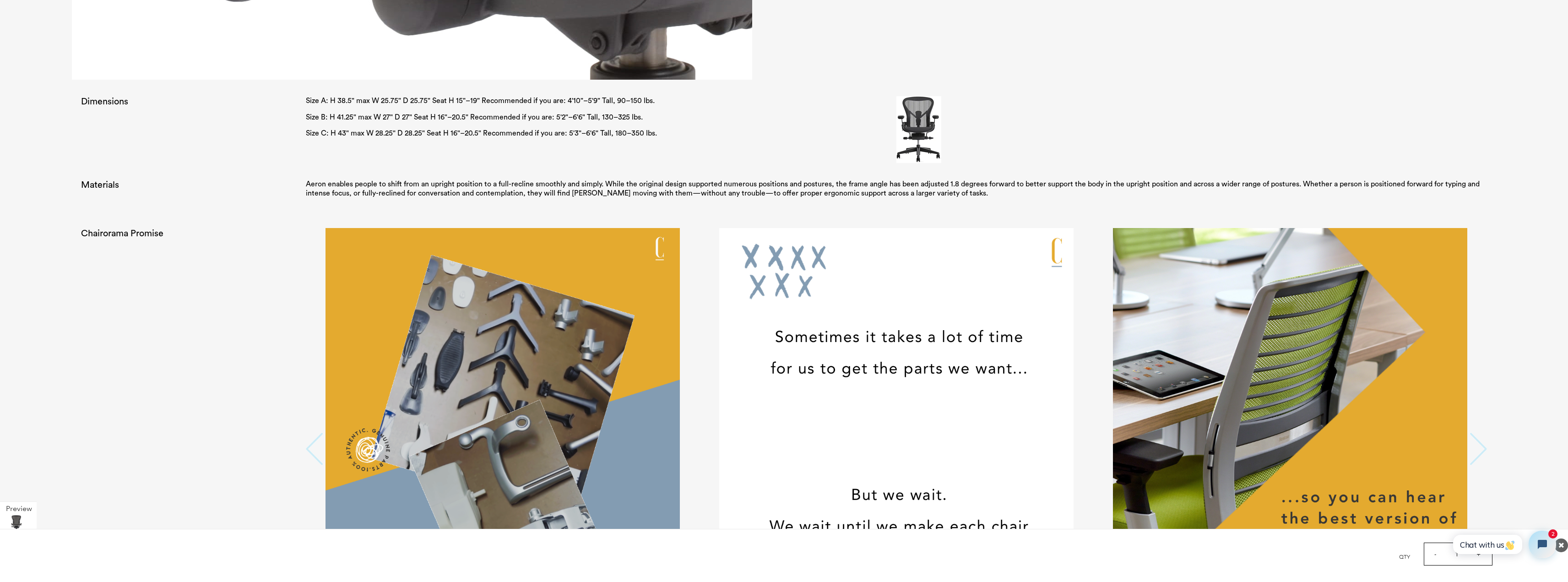
scroll to position [2309, 0]
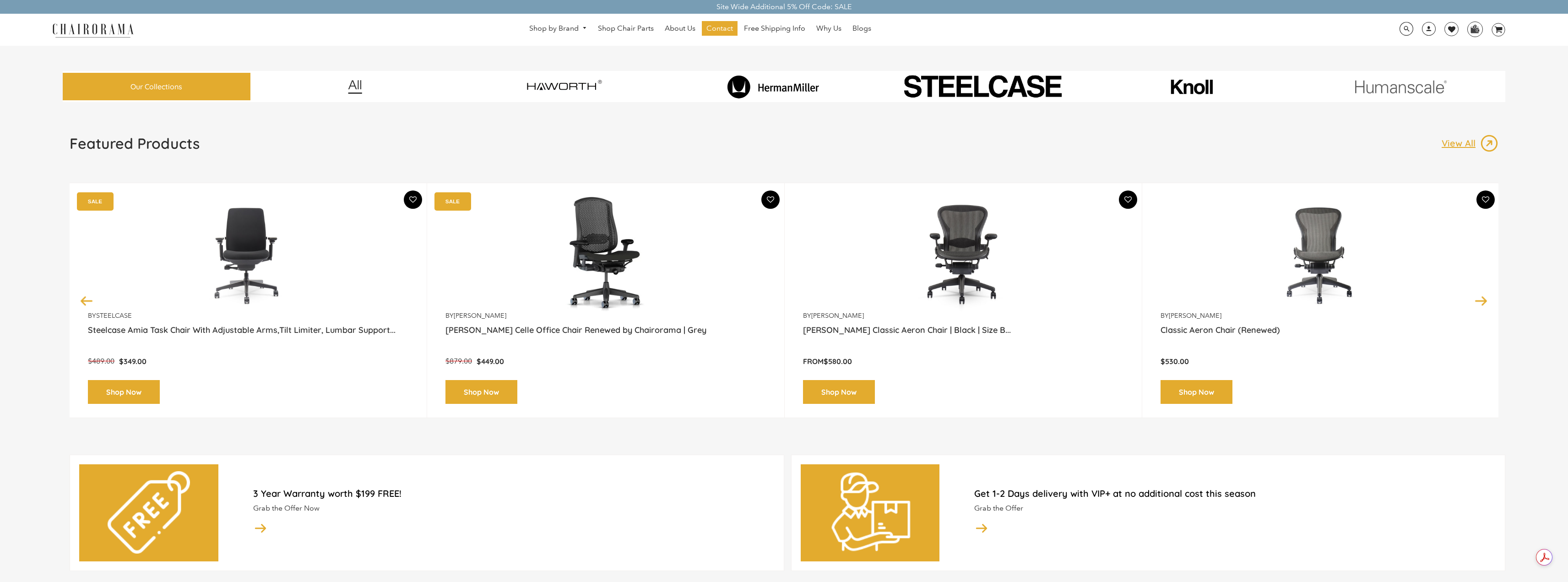
click at [909, 90] on img at bounding box center [982, 86] width 202 height 30
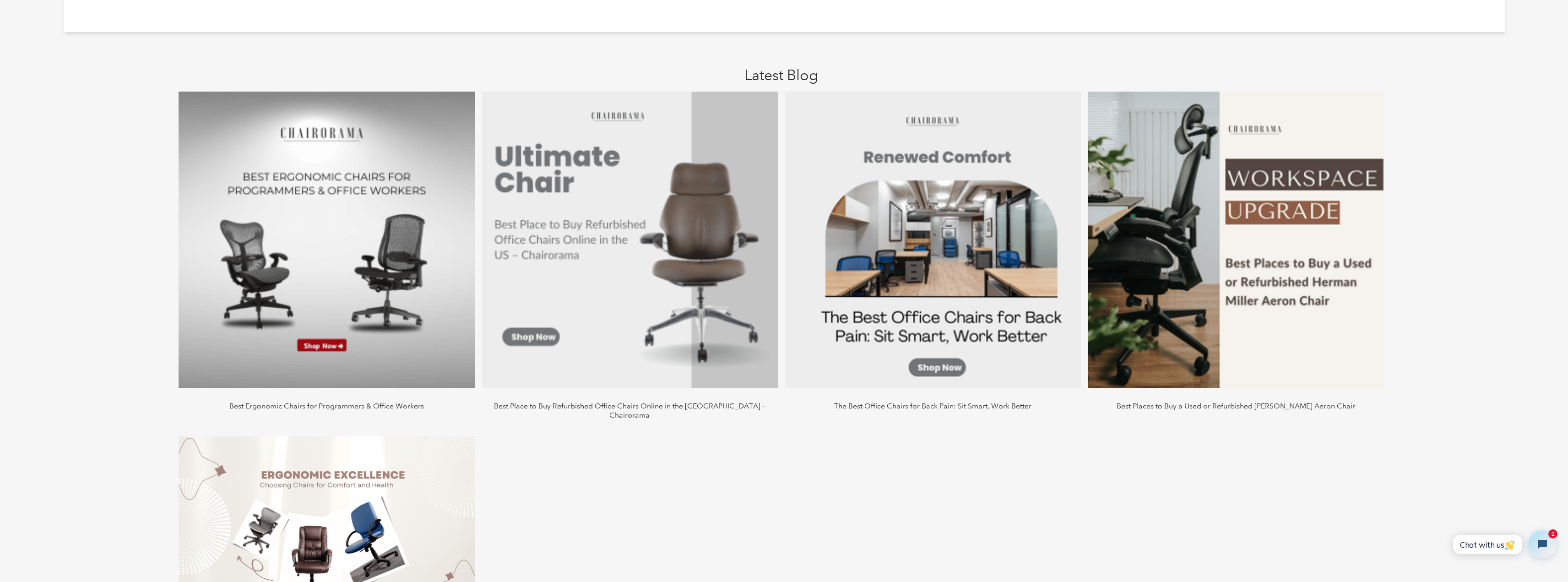
scroll to position [1053, 0]
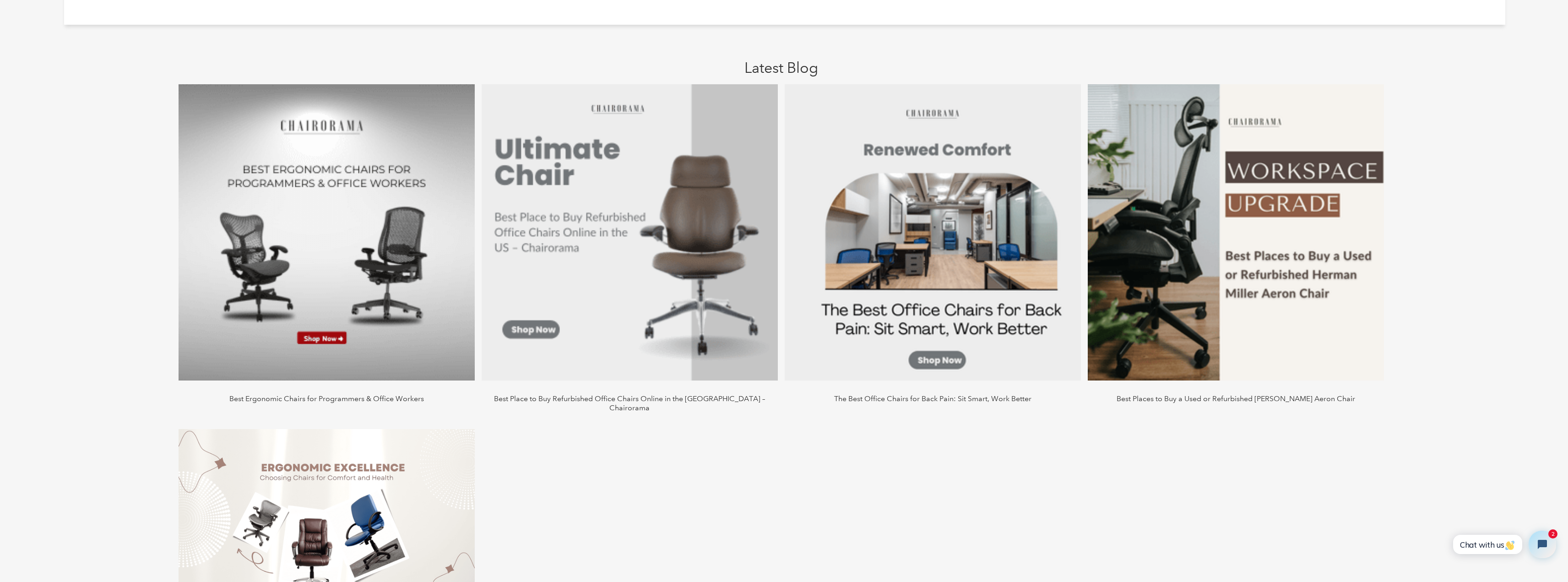
click at [1271, 271] on img at bounding box center [1236, 233] width 296 height 296
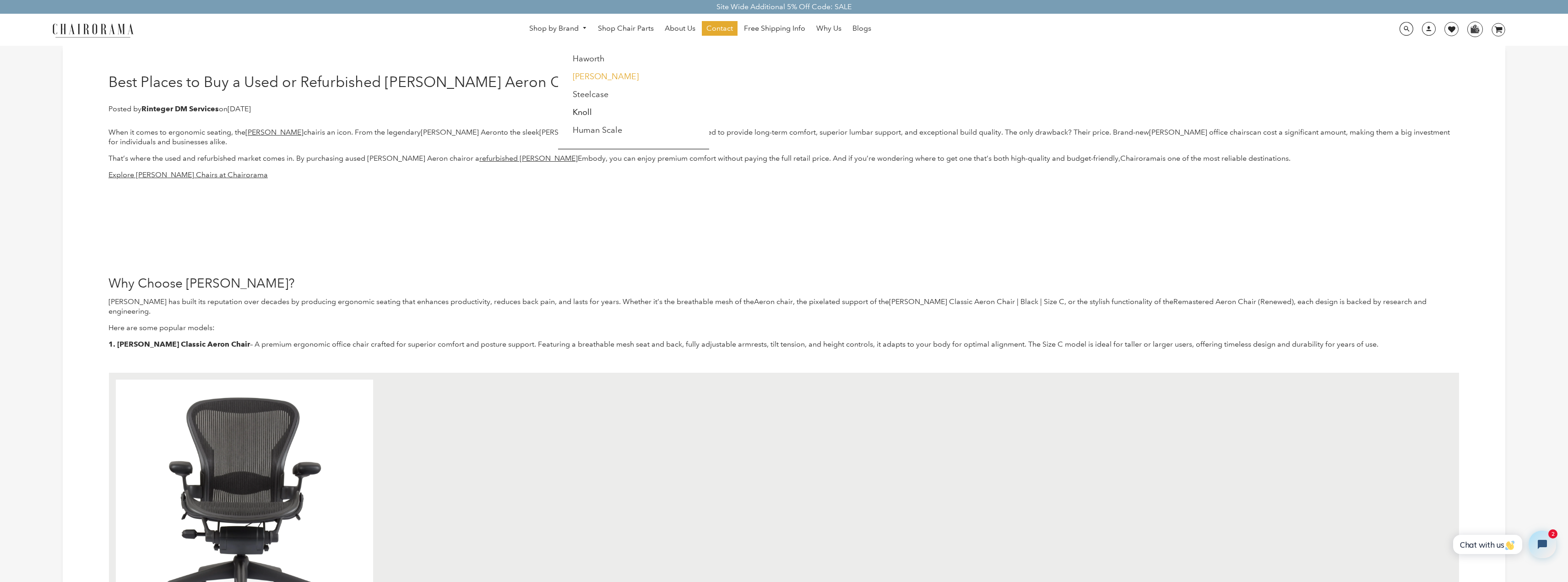
click at [602, 74] on link "[PERSON_NAME]" at bounding box center [605, 76] width 66 height 10
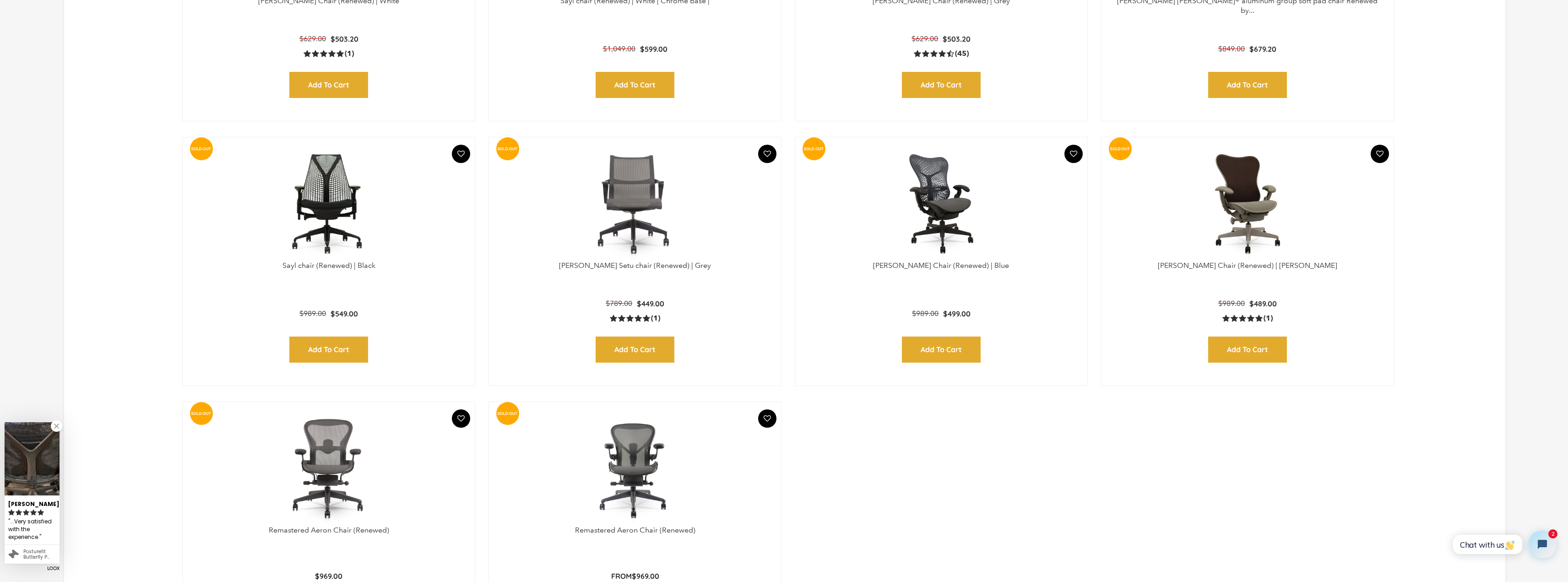
scroll to position [1328, 0]
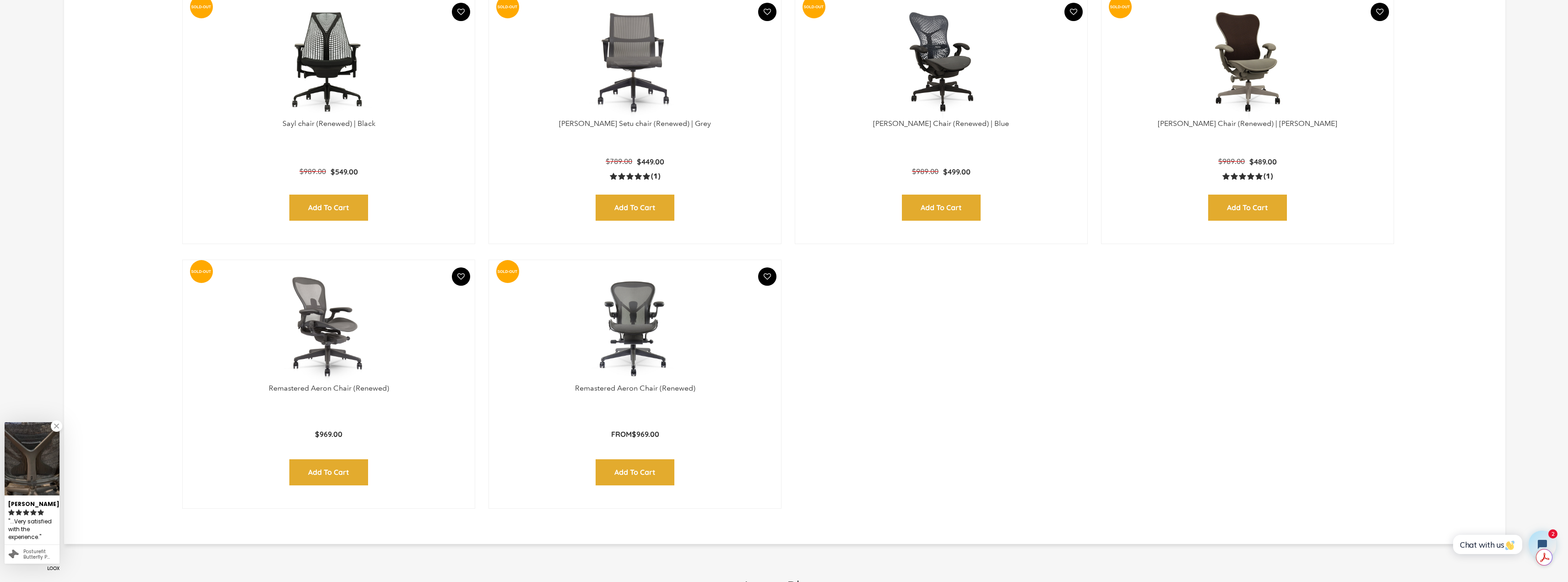
click at [417, 368] on img at bounding box center [329, 326] width 274 height 114
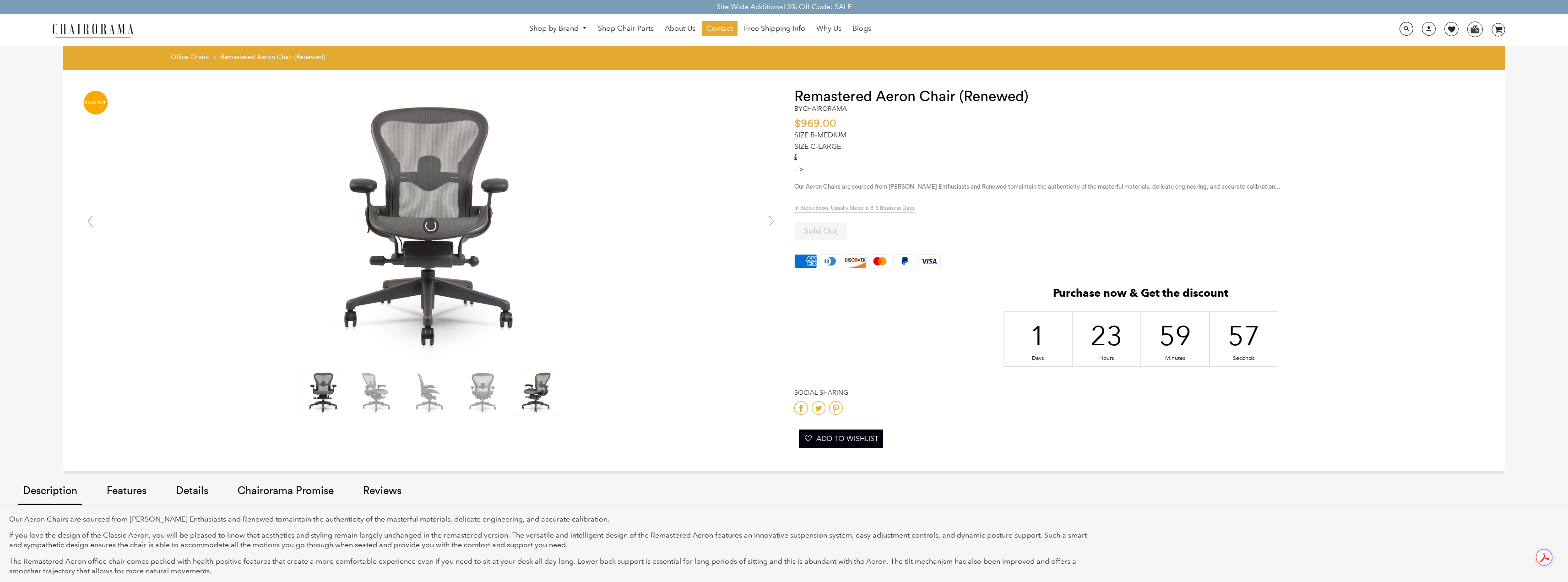
click at [543, 394] on img at bounding box center [536, 392] width 46 height 46
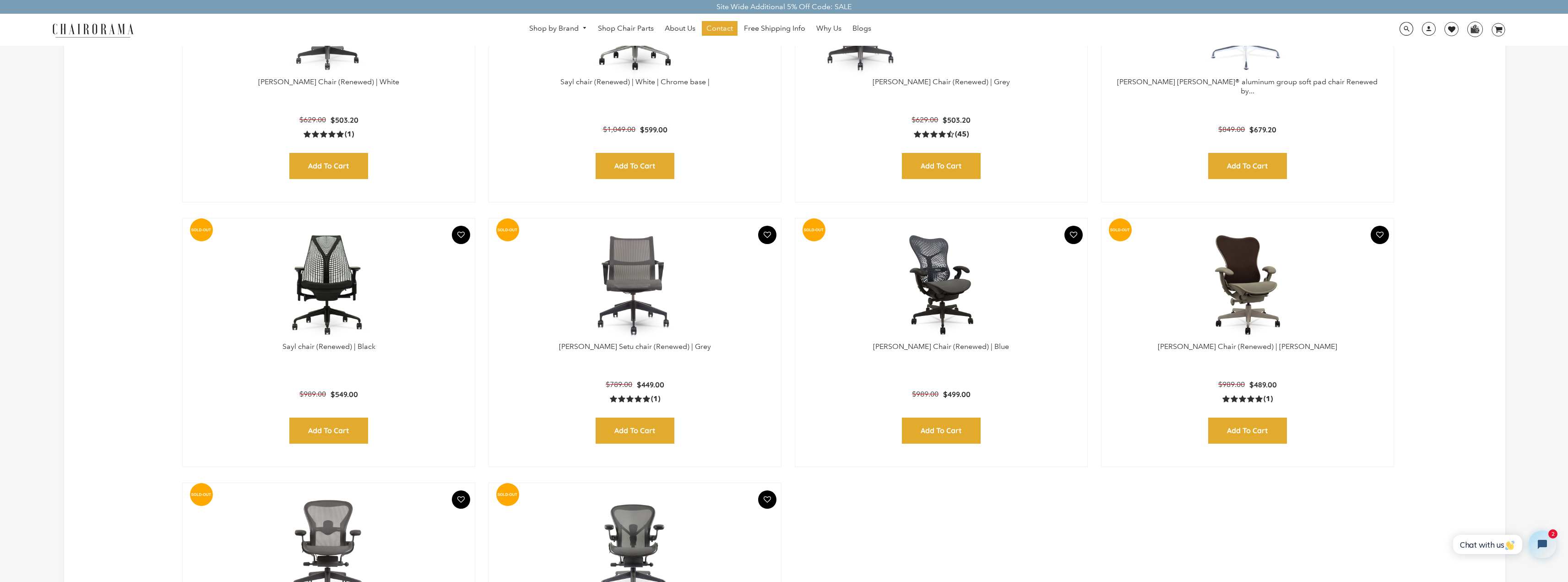
scroll to position [595, 0]
